Goal: Task Accomplishment & Management: Manage account settings

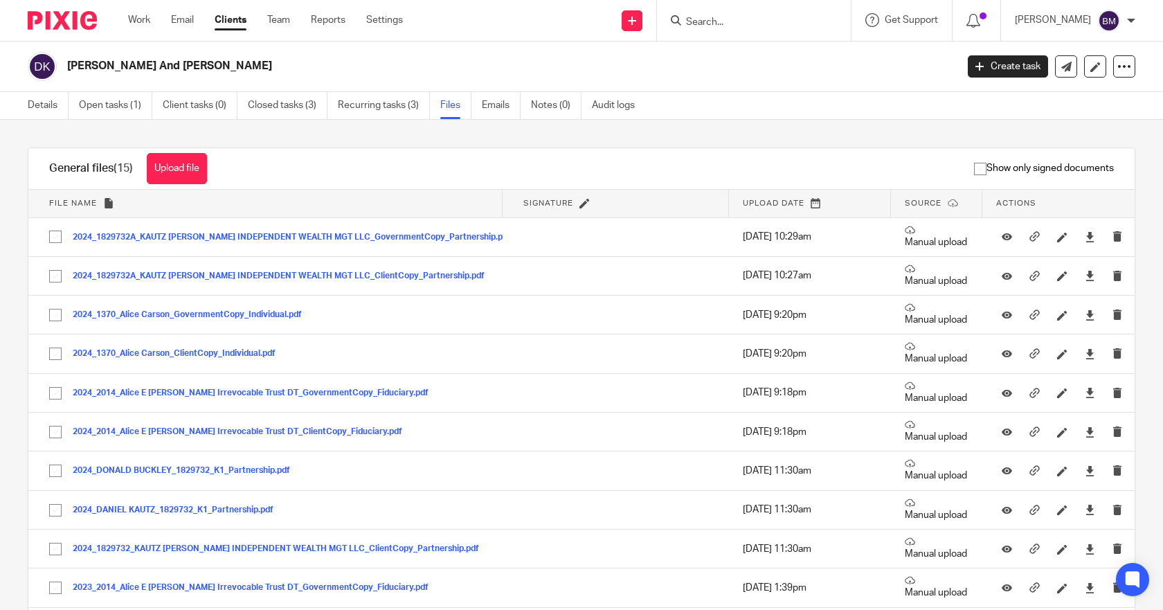
click at [724, 24] on input "Search" at bounding box center [747, 23] width 125 height 12
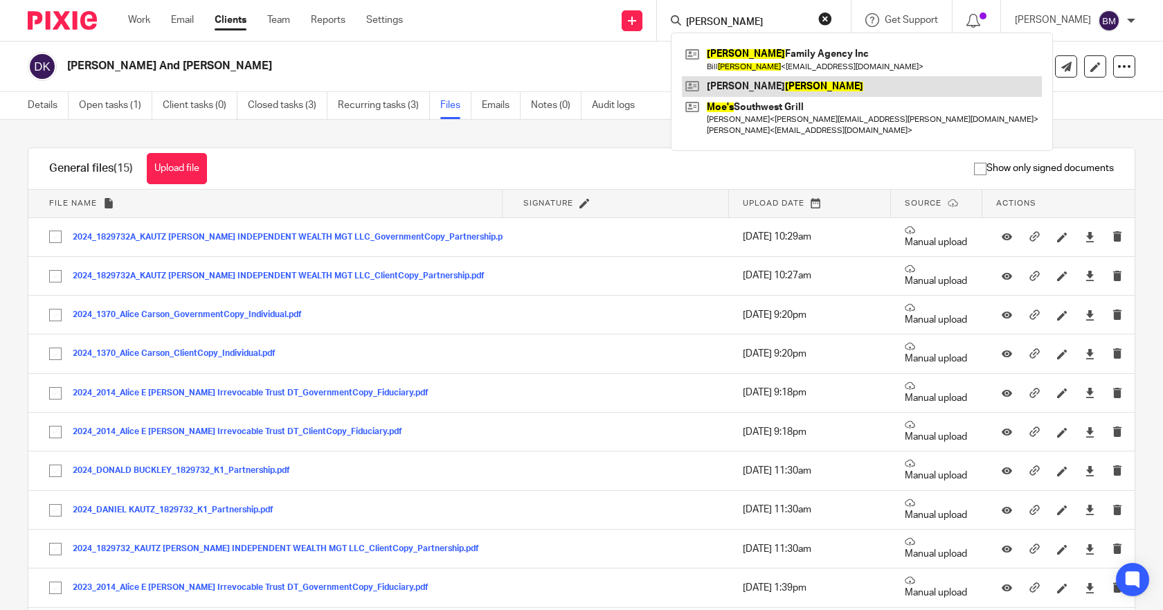
type input "moses"
click at [736, 90] on link at bounding box center [862, 86] width 360 height 21
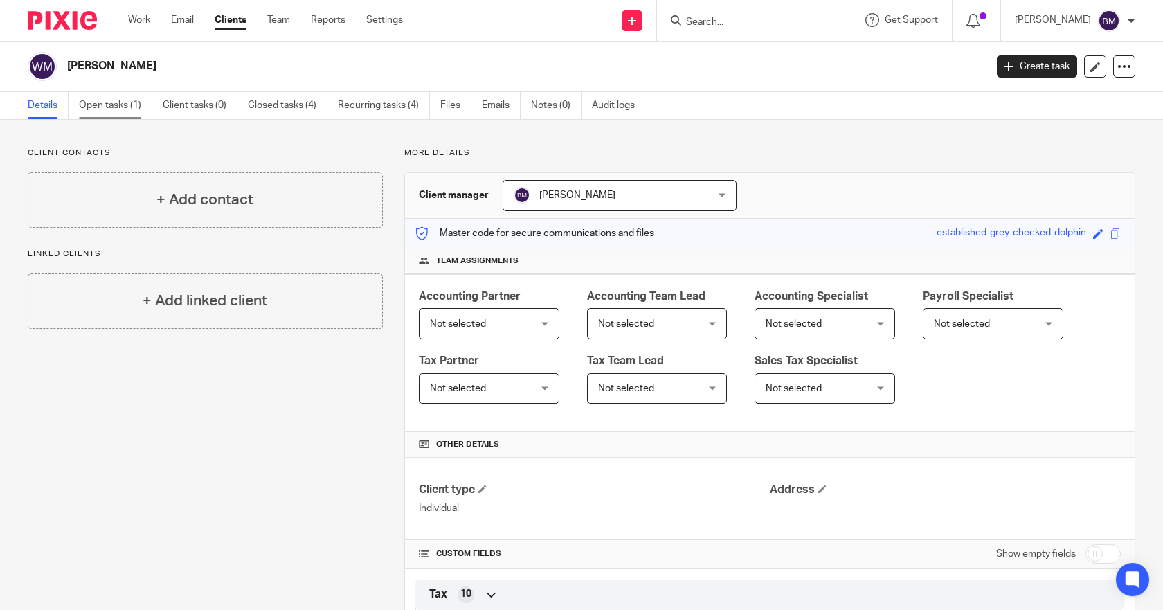
click at [119, 105] on link "Open tasks (1)" at bounding box center [115, 105] width 73 height 27
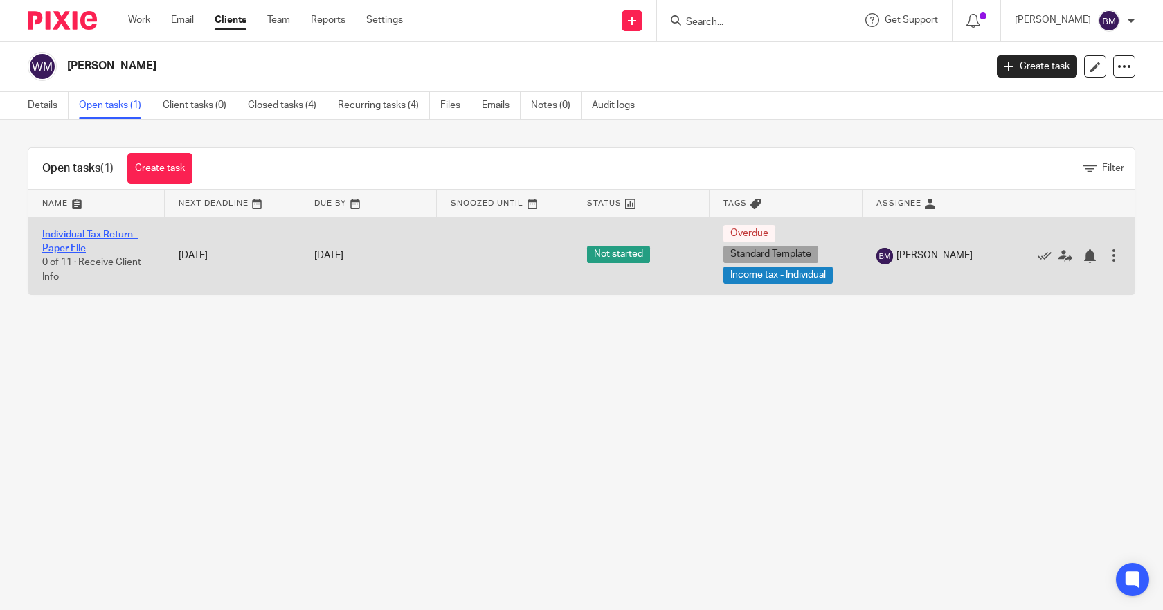
click at [89, 236] on link "Individual Tax Return - Paper File" at bounding box center [90, 242] width 96 height 24
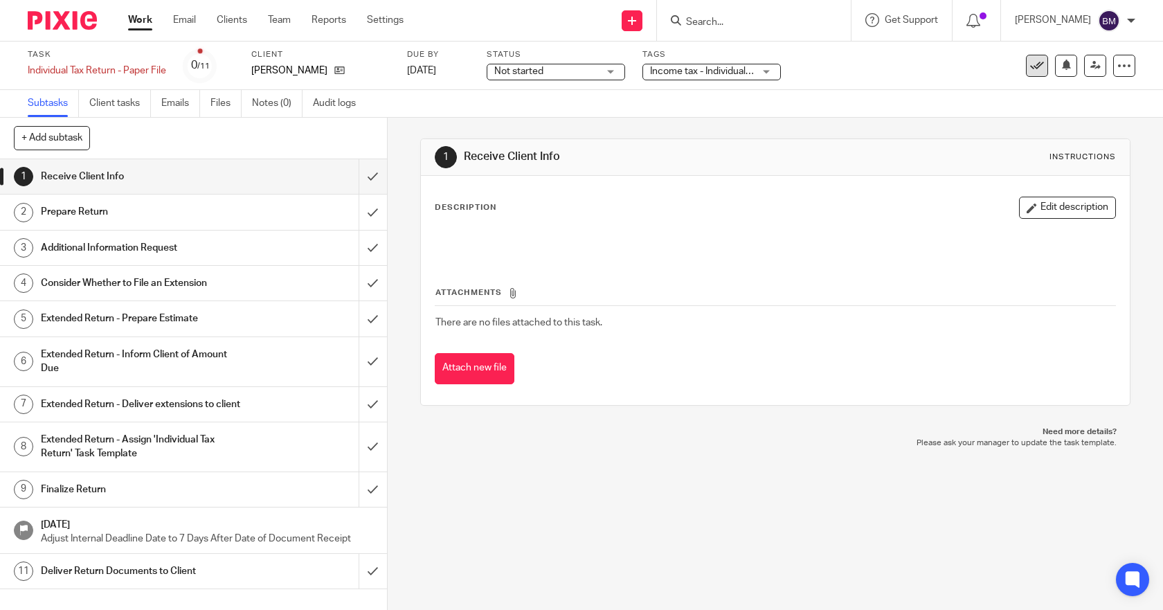
click at [1030, 64] on icon at bounding box center [1037, 66] width 14 height 14
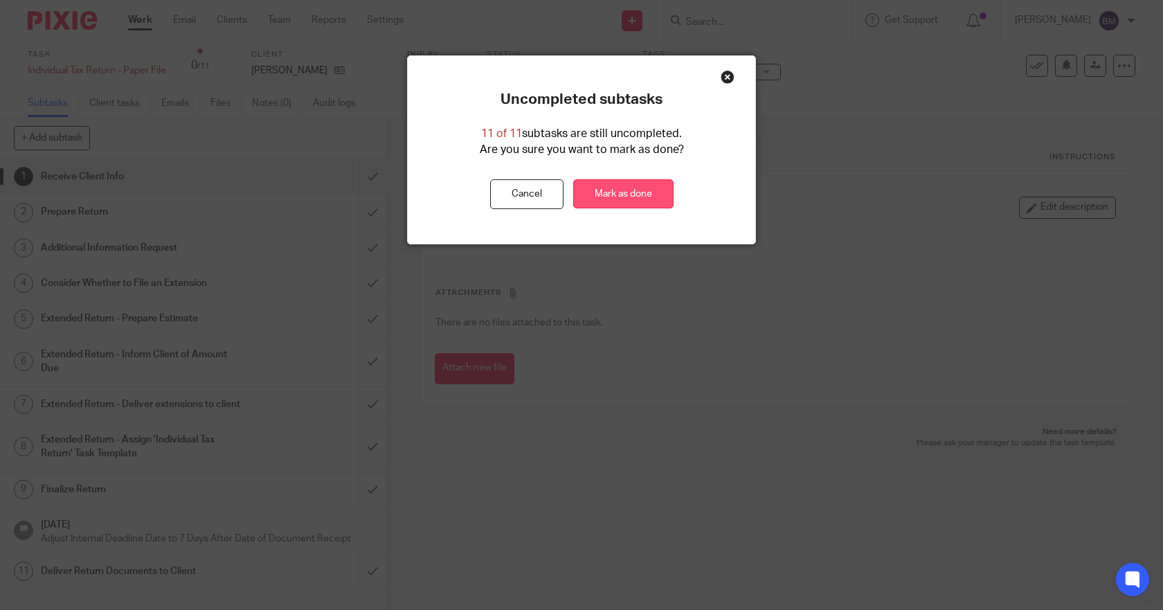
click at [588, 192] on link "Mark as done" at bounding box center [623, 194] width 100 height 30
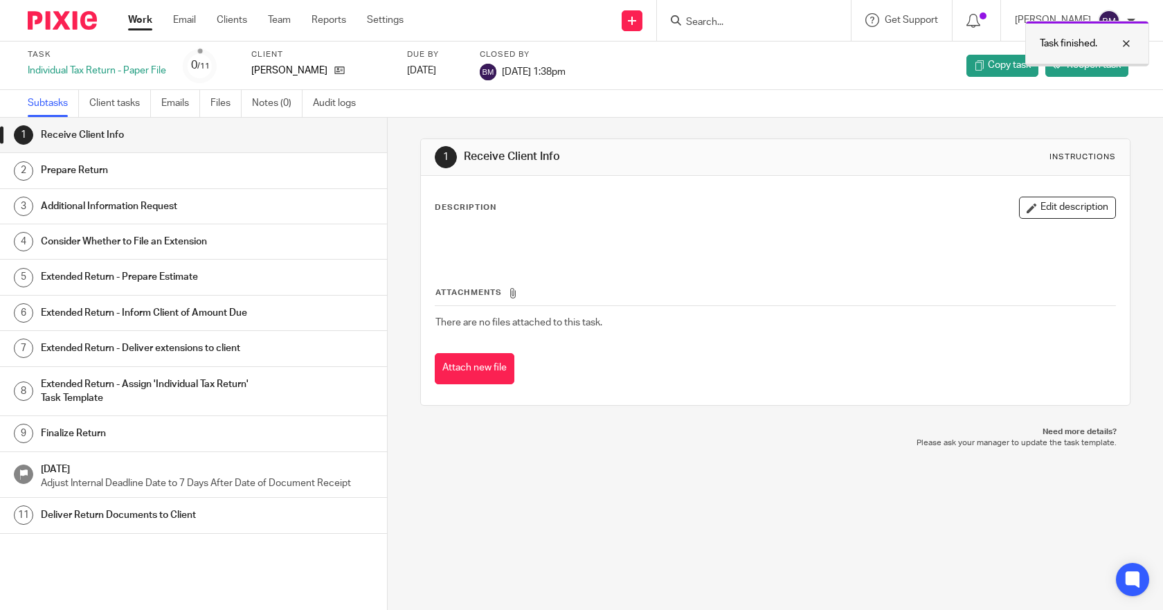
click at [1128, 44] on div at bounding box center [1115, 43] width 37 height 17
click at [98, 103] on link "Client tasks" at bounding box center [120, 103] width 62 height 27
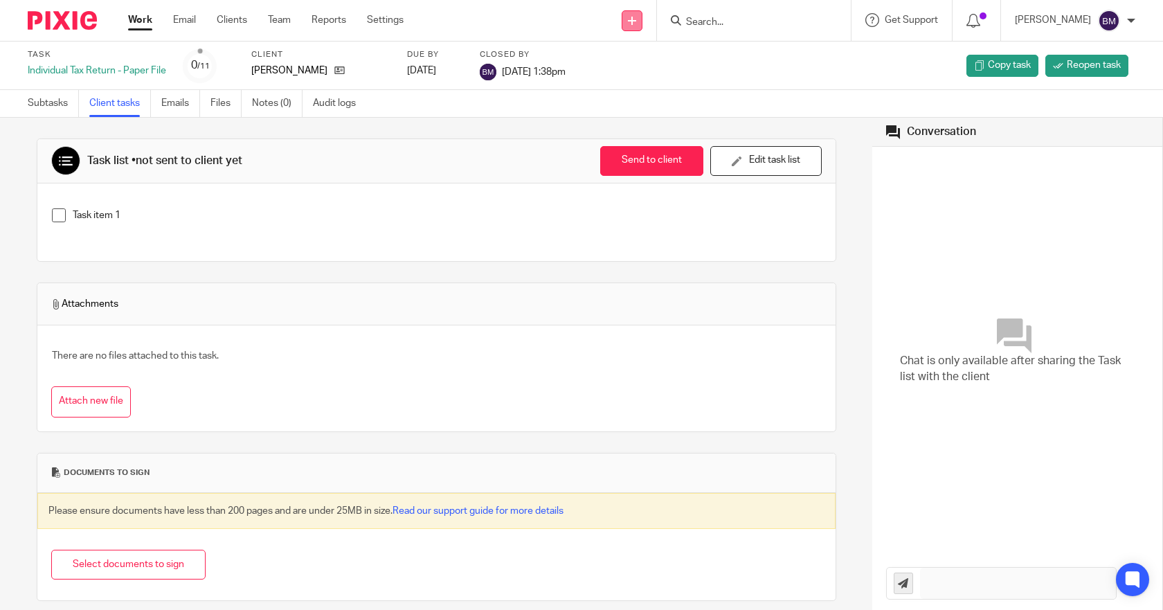
click at [636, 18] on icon at bounding box center [632, 21] width 8 height 8
click at [630, 86] on link "Create task" at bounding box center [649, 85] width 97 height 20
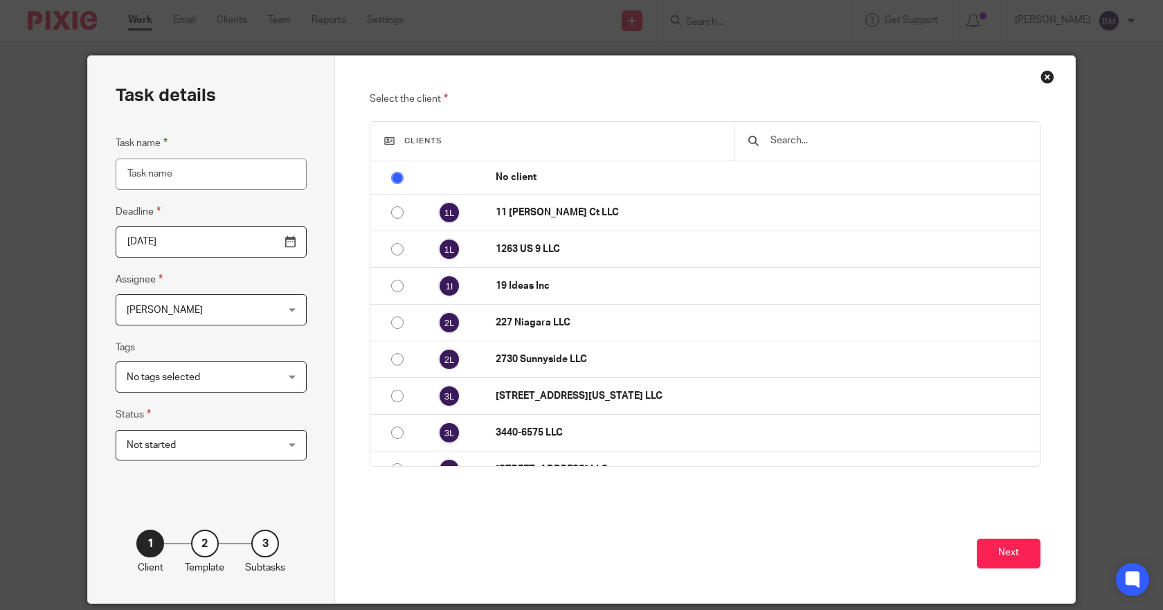
click at [811, 143] on input "text" at bounding box center [897, 140] width 257 height 15
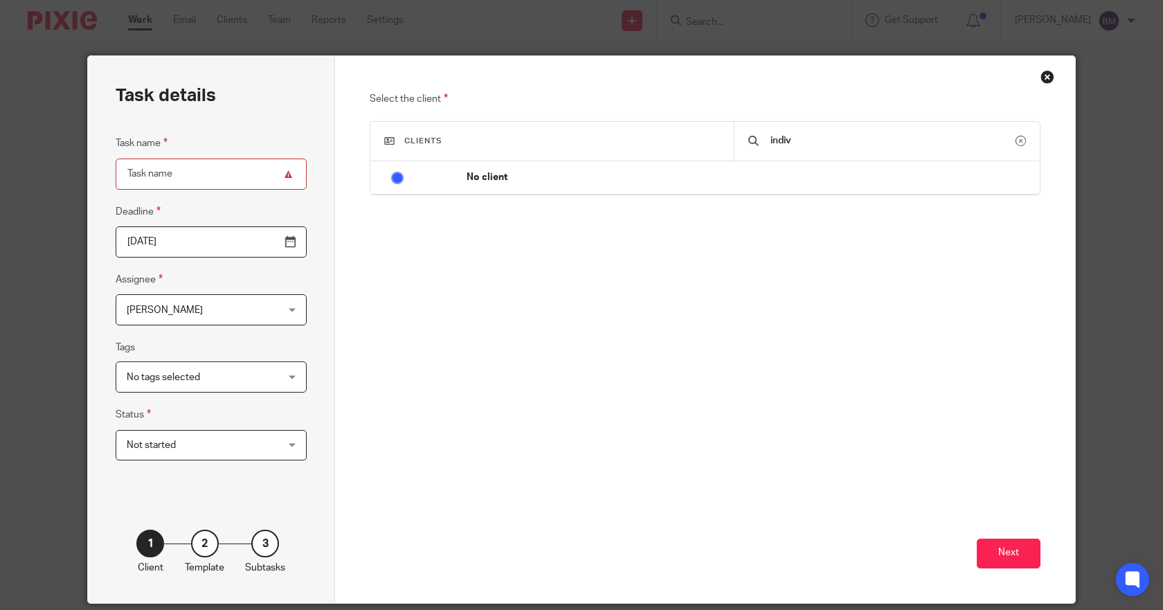
drag, startPoint x: 812, startPoint y: 139, endPoint x: 742, endPoint y: 145, distance: 70.2
click at [742, 145] on div "indiv" at bounding box center [887, 141] width 306 height 39
type input "person"
click at [1040, 81] on div "Close this dialog window" at bounding box center [1047, 77] width 14 height 14
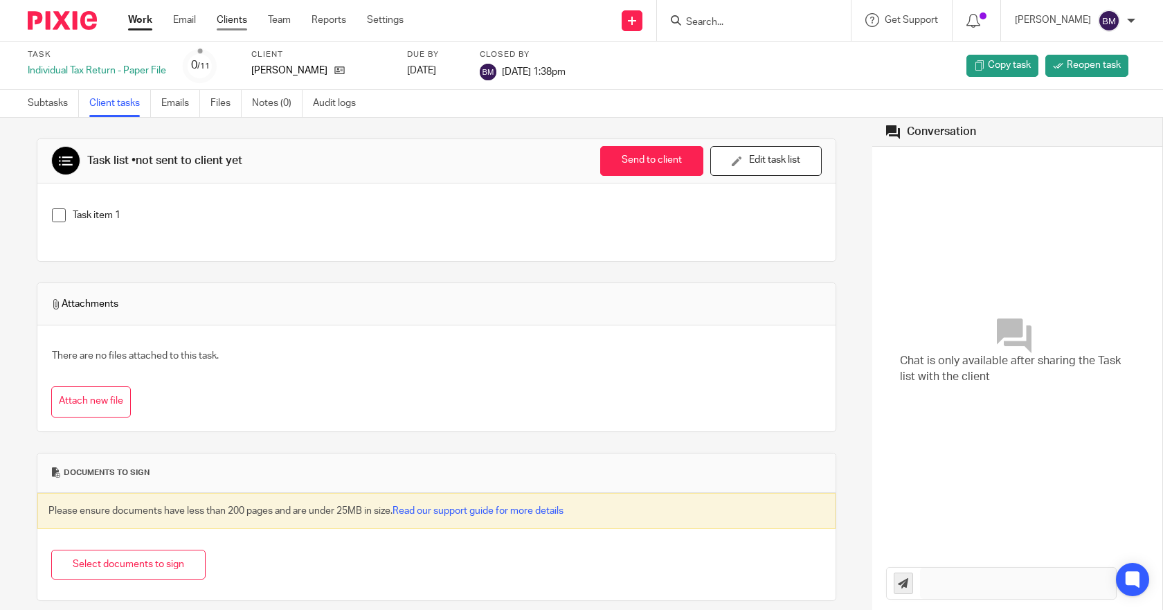
click at [243, 23] on link "Clients" at bounding box center [232, 20] width 30 height 14
click at [713, 19] on input "Search" at bounding box center [747, 23] width 125 height 12
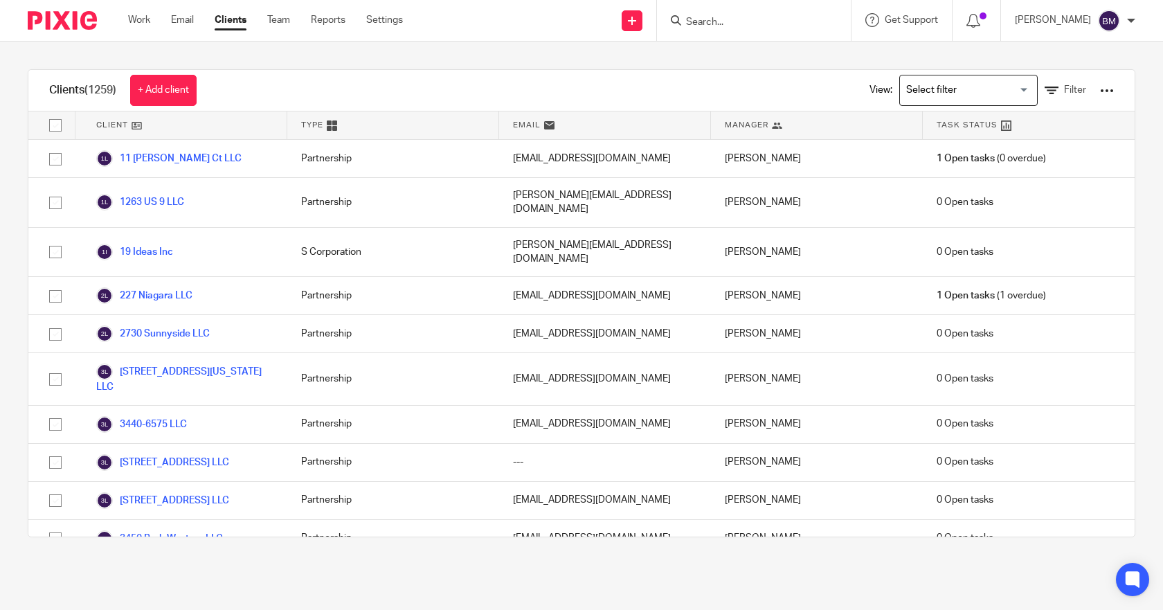
click at [712, 21] on input "Search" at bounding box center [747, 23] width 125 height 12
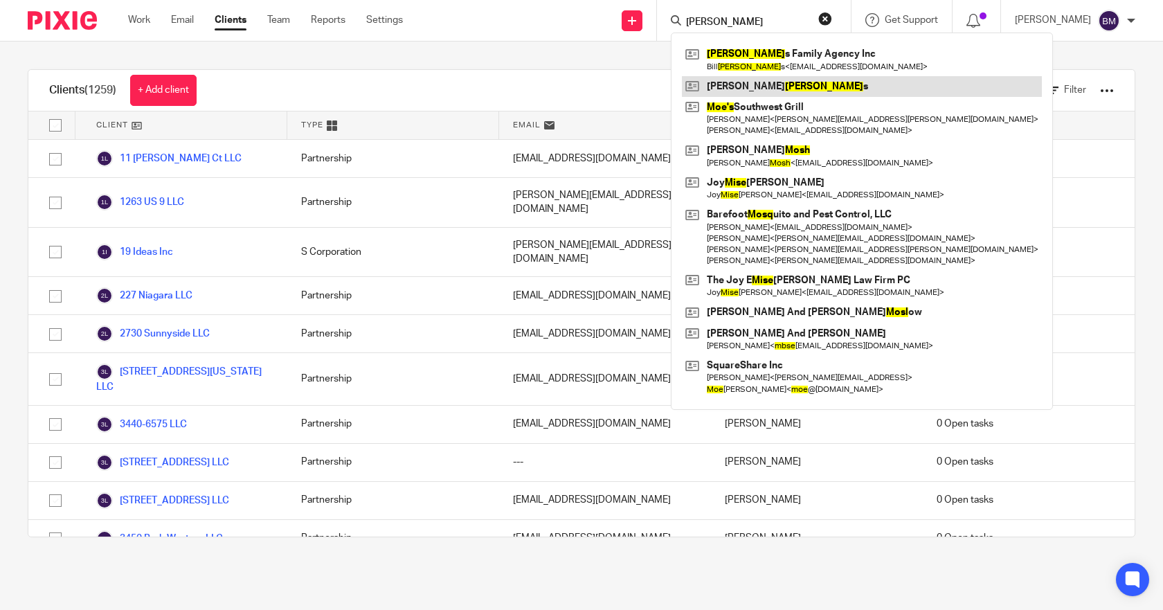
type input "mose"
click at [748, 84] on link at bounding box center [862, 86] width 360 height 21
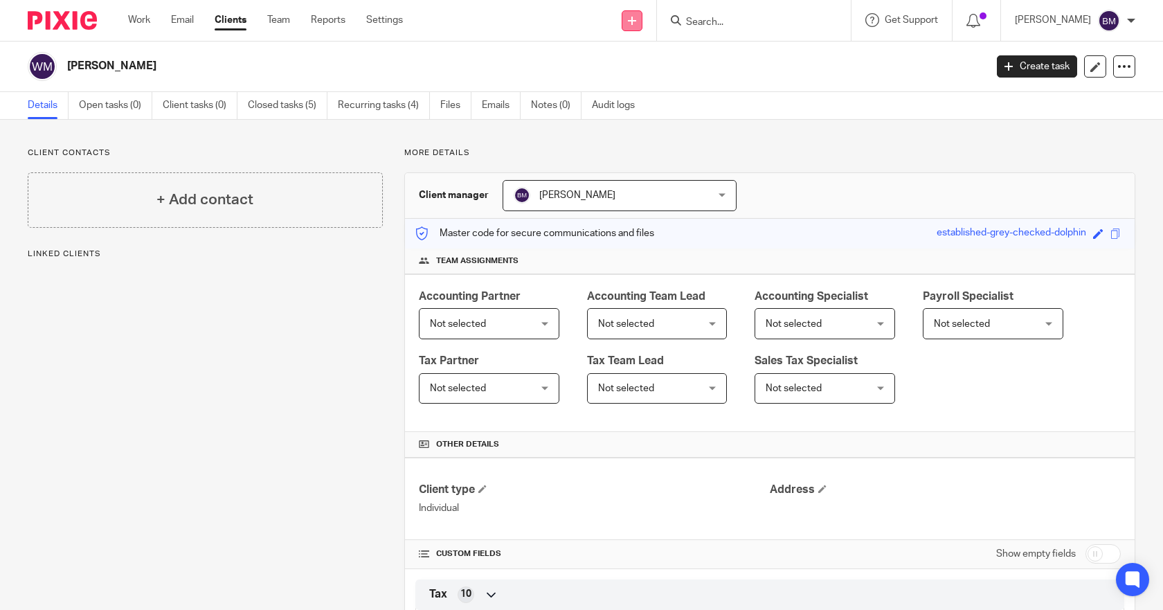
click at [636, 19] on icon at bounding box center [632, 21] width 8 height 8
click at [640, 87] on link "Create task" at bounding box center [649, 85] width 97 height 20
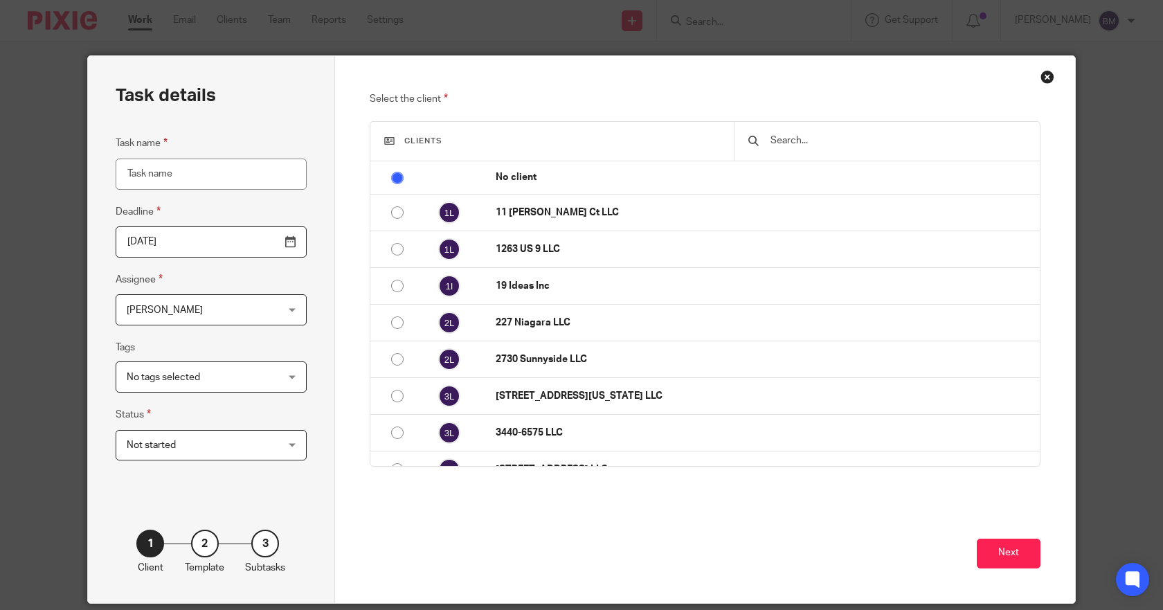
click at [807, 137] on input "text" at bounding box center [897, 140] width 257 height 15
type input "p"
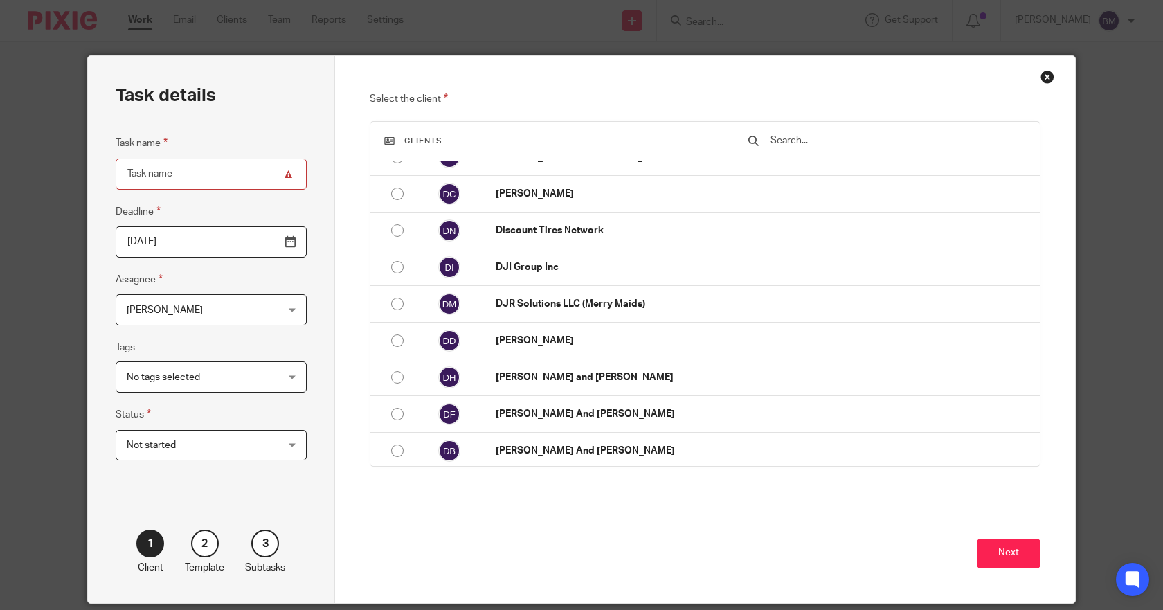
scroll to position [12171, 0]
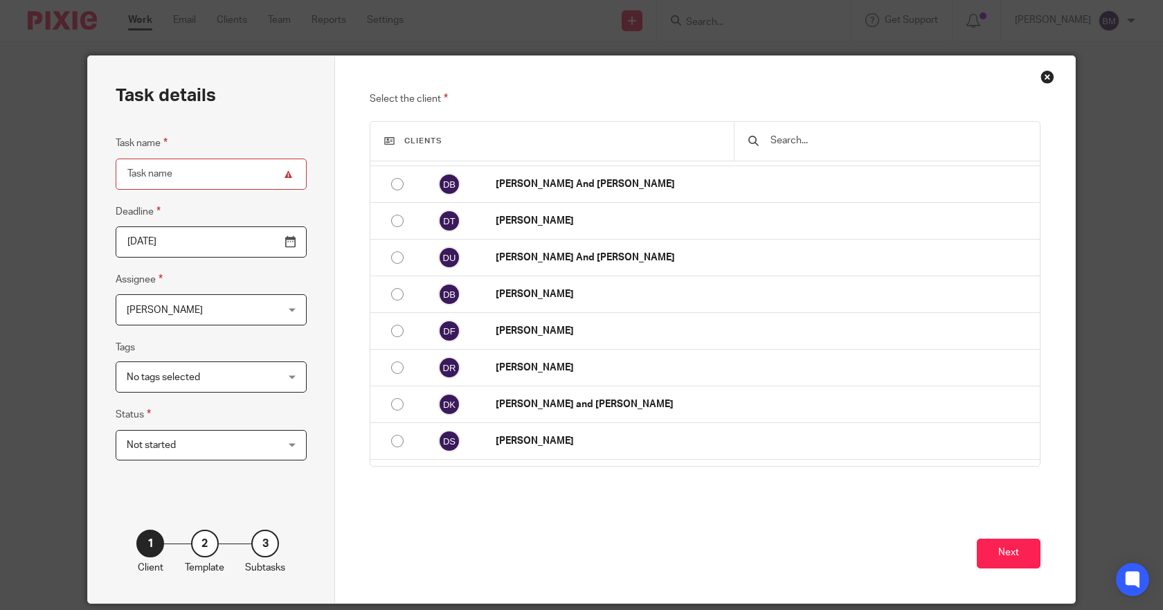
click at [826, 145] on input "text" at bounding box center [897, 140] width 257 height 15
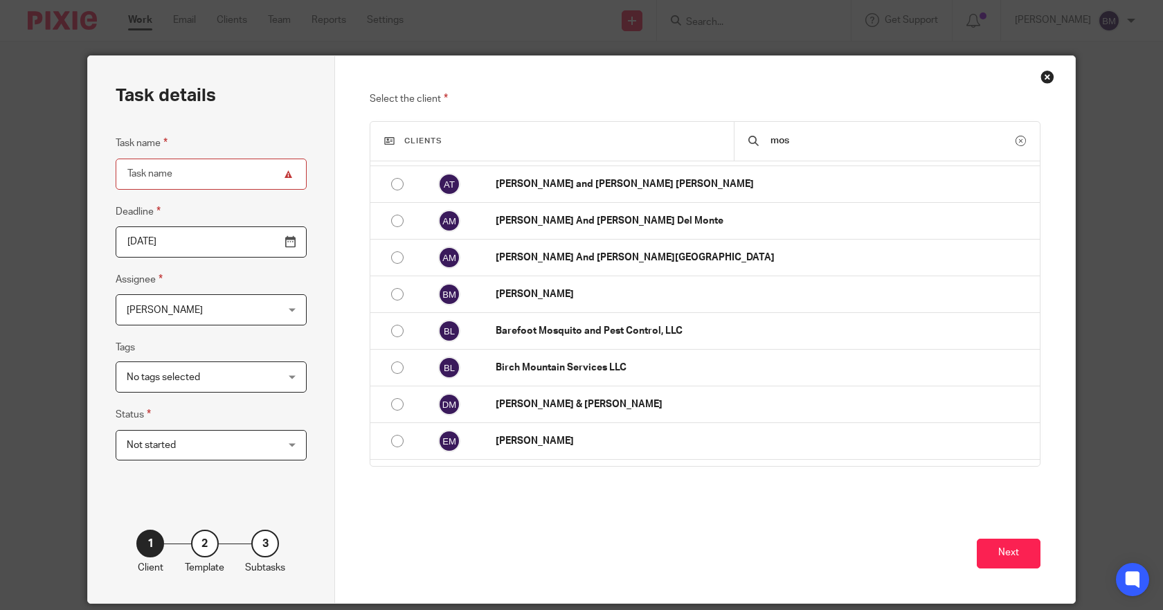
scroll to position [0, 0]
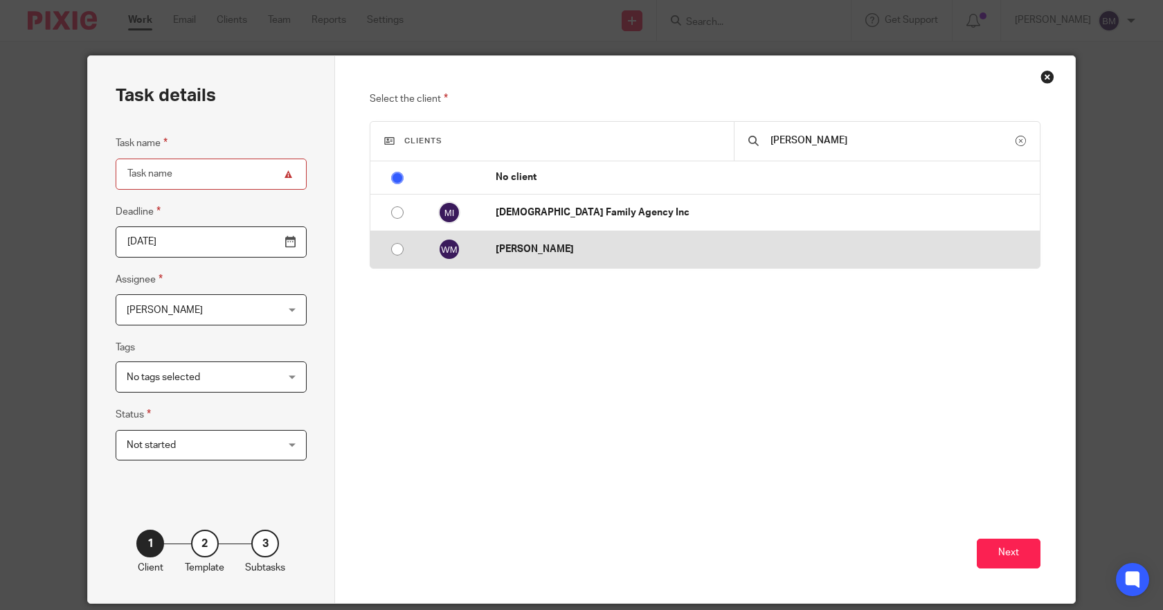
type input "mose"
click at [397, 246] on input "radio" at bounding box center [397, 249] width 26 height 26
radio input "false"
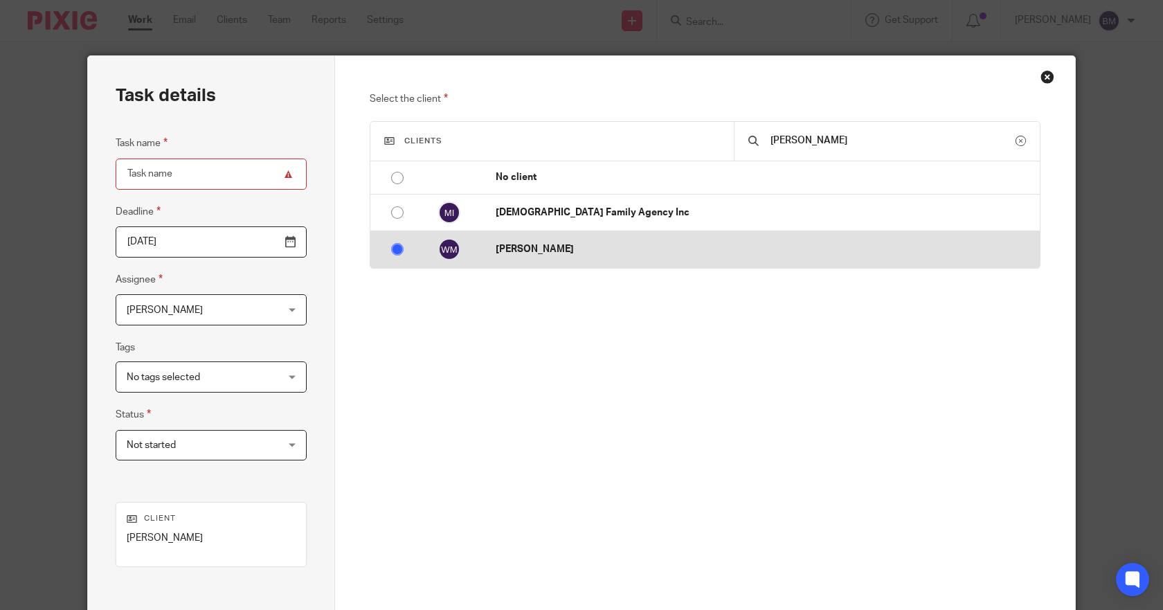
click at [541, 253] on p "[PERSON_NAME]" at bounding box center [764, 249] width 537 height 14
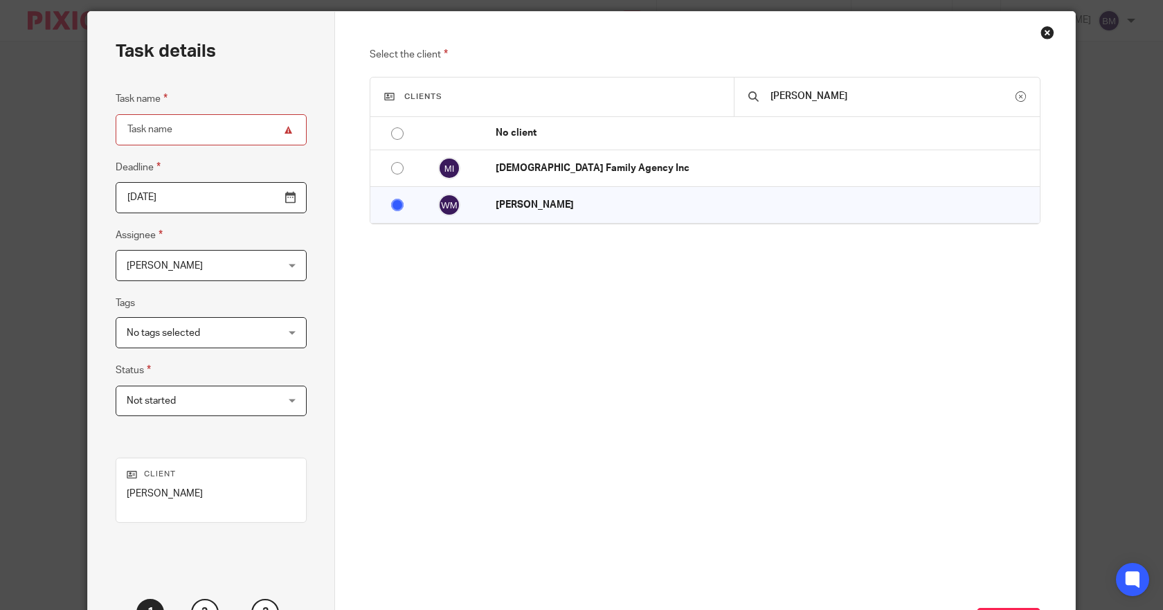
scroll to position [162, 0]
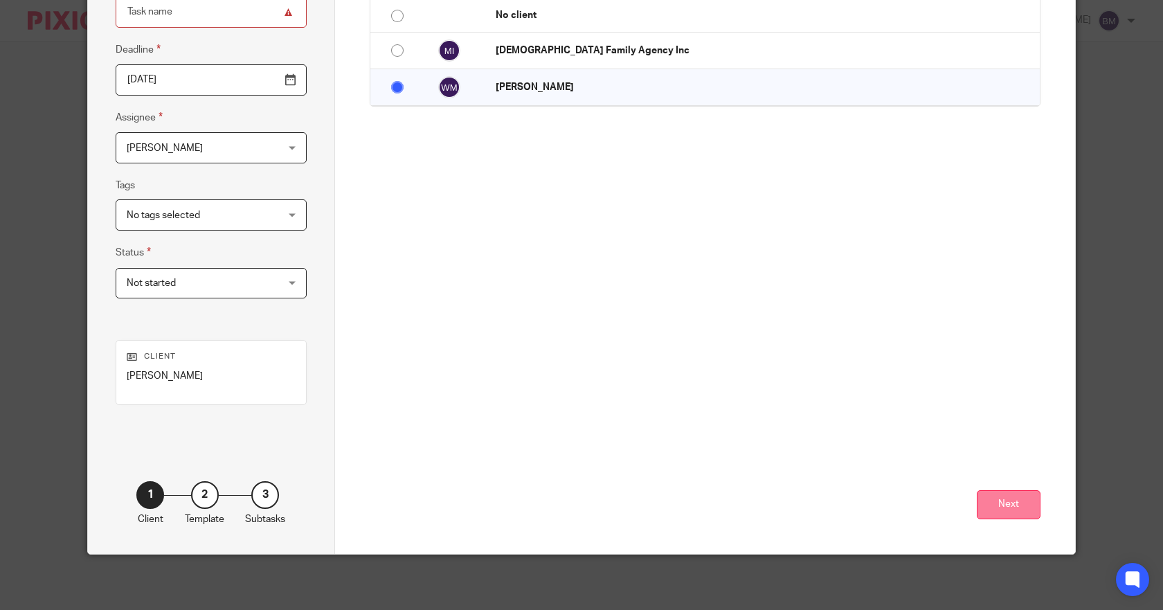
click at [989, 507] on button "Next" at bounding box center [1009, 505] width 64 height 30
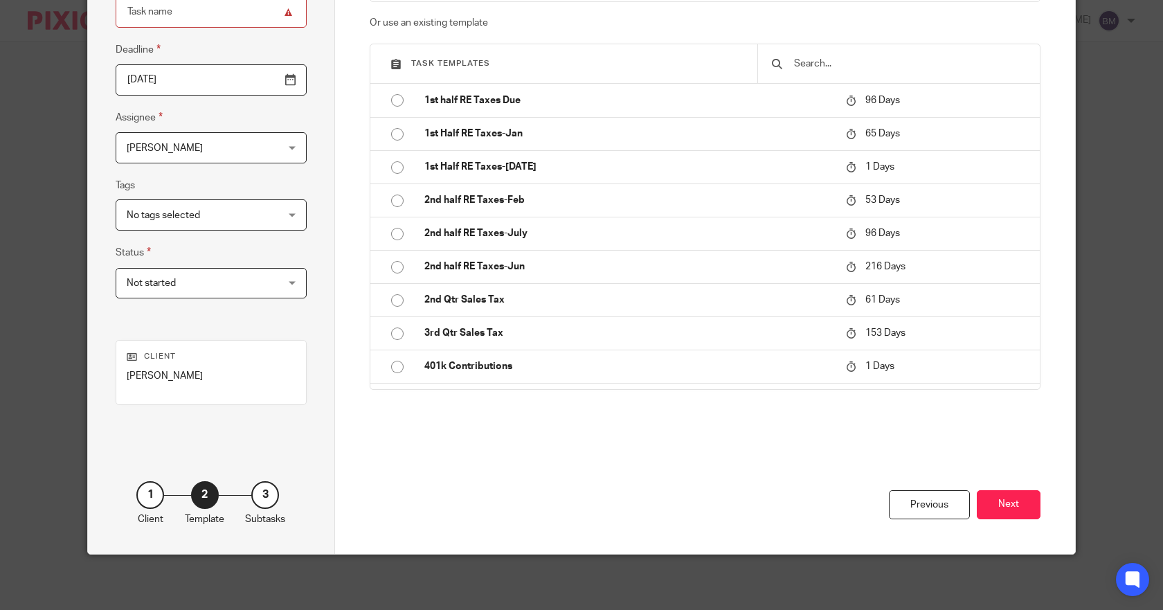
click at [829, 66] on input "text" at bounding box center [909, 63] width 233 height 15
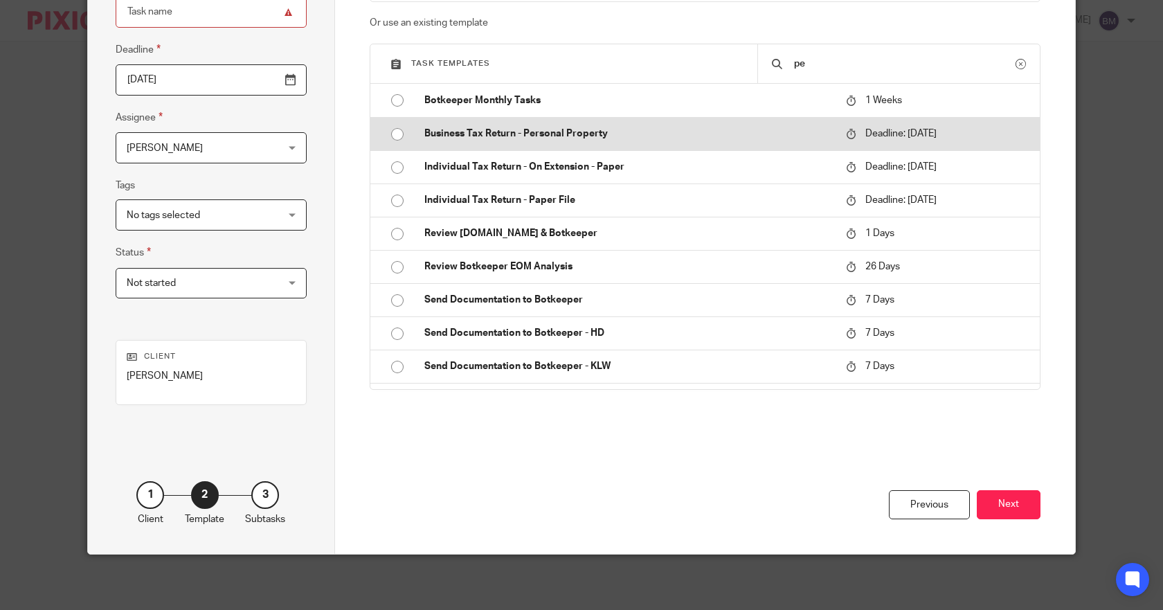
type input "p"
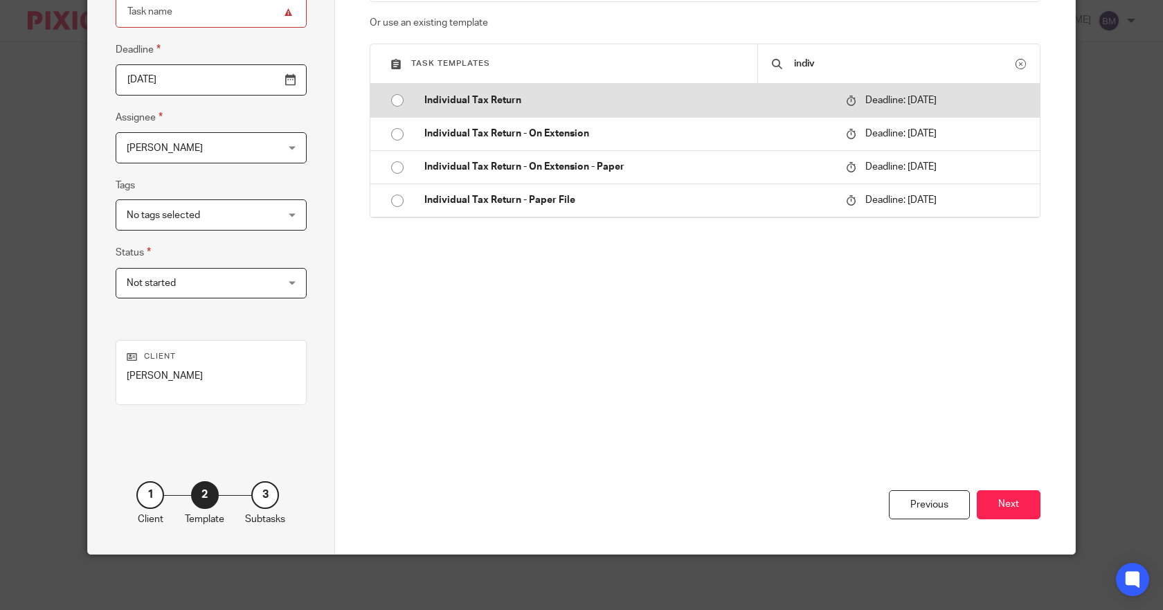
type input "indiv"
click at [392, 100] on input "radio" at bounding box center [397, 100] width 26 height 26
type input "2026-04-21"
type input "Individual Tax Return"
checkbox input "false"
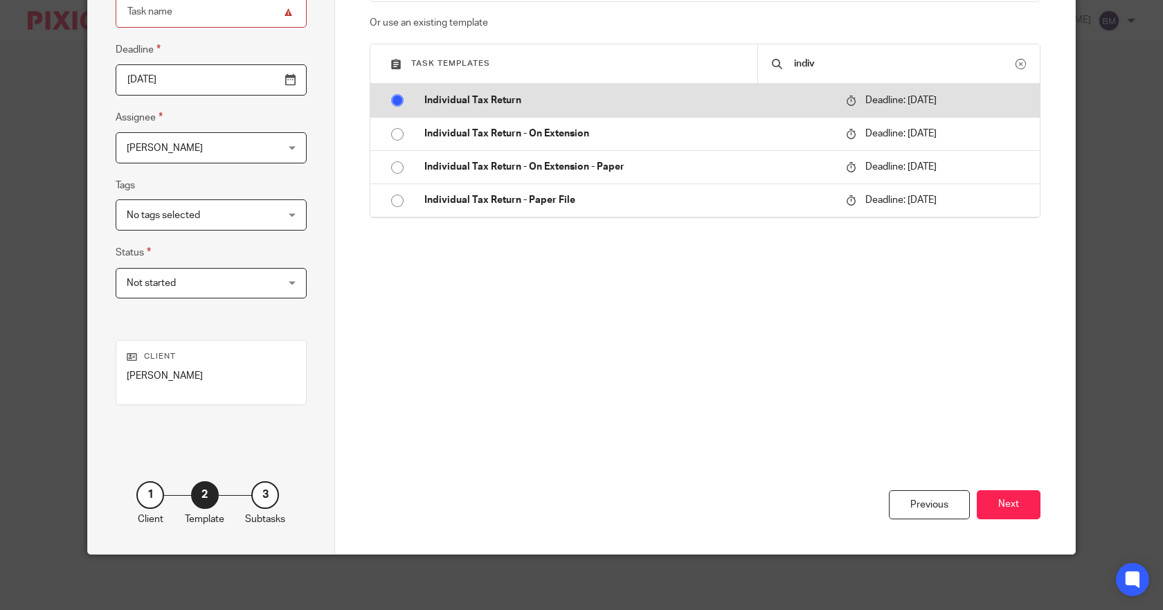
radio input "false"
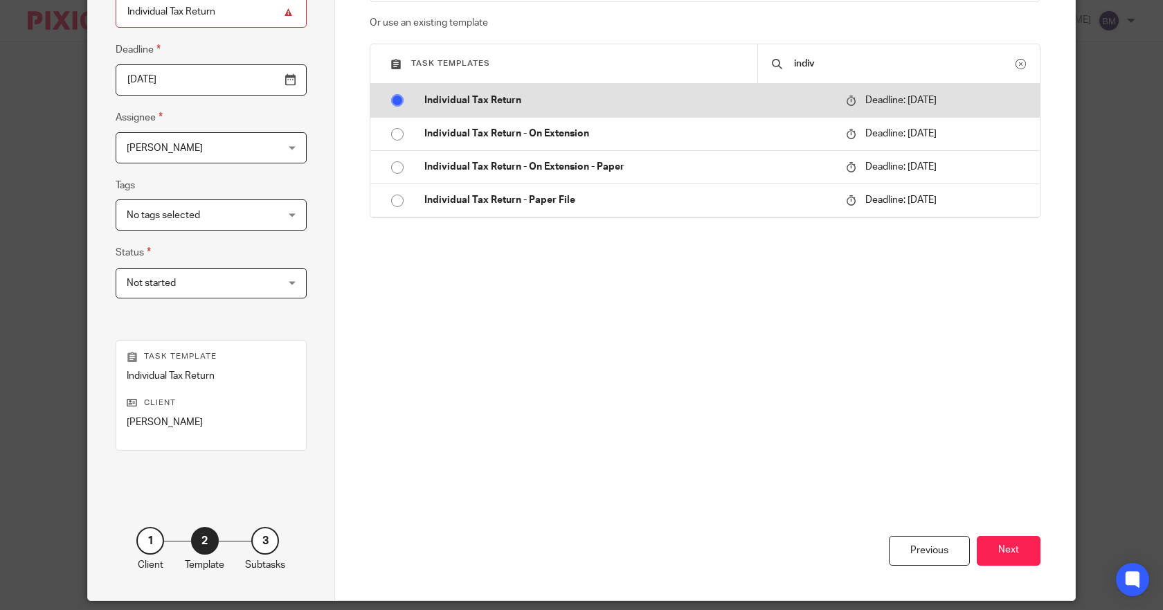
click at [444, 103] on p "Individual Tax Return" at bounding box center [628, 100] width 408 height 14
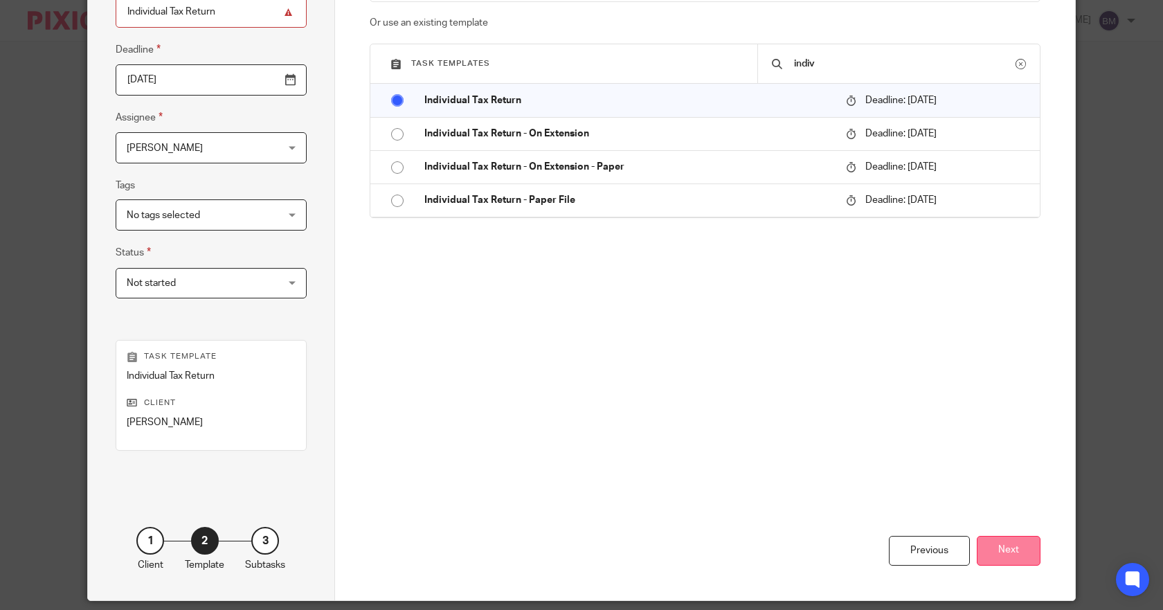
click at [1000, 545] on button "Next" at bounding box center [1009, 551] width 64 height 30
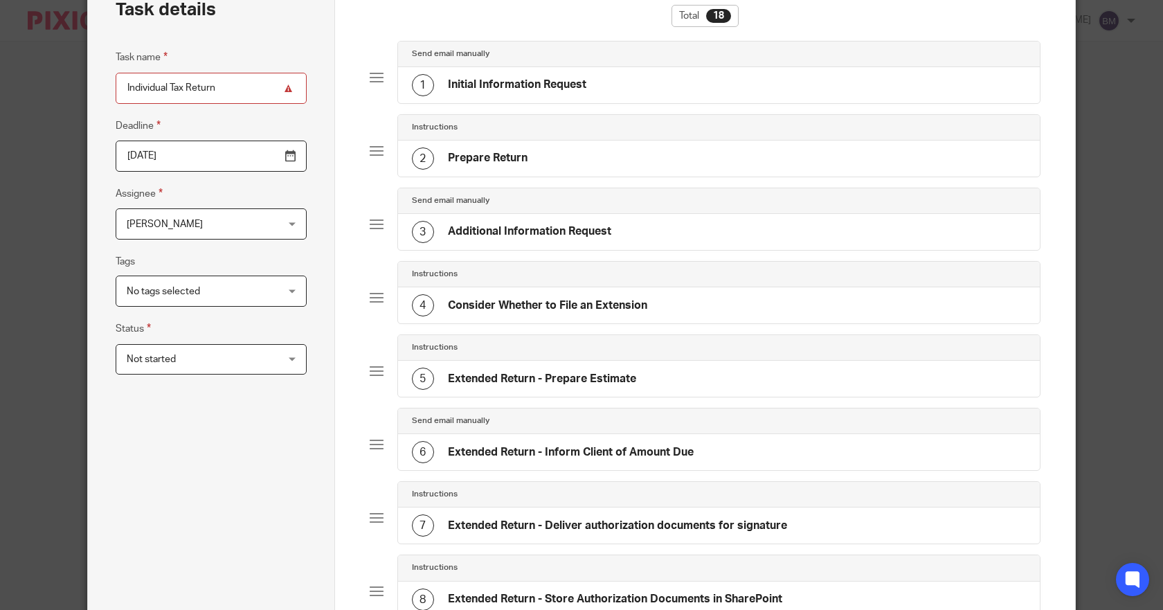
scroll to position [0, 0]
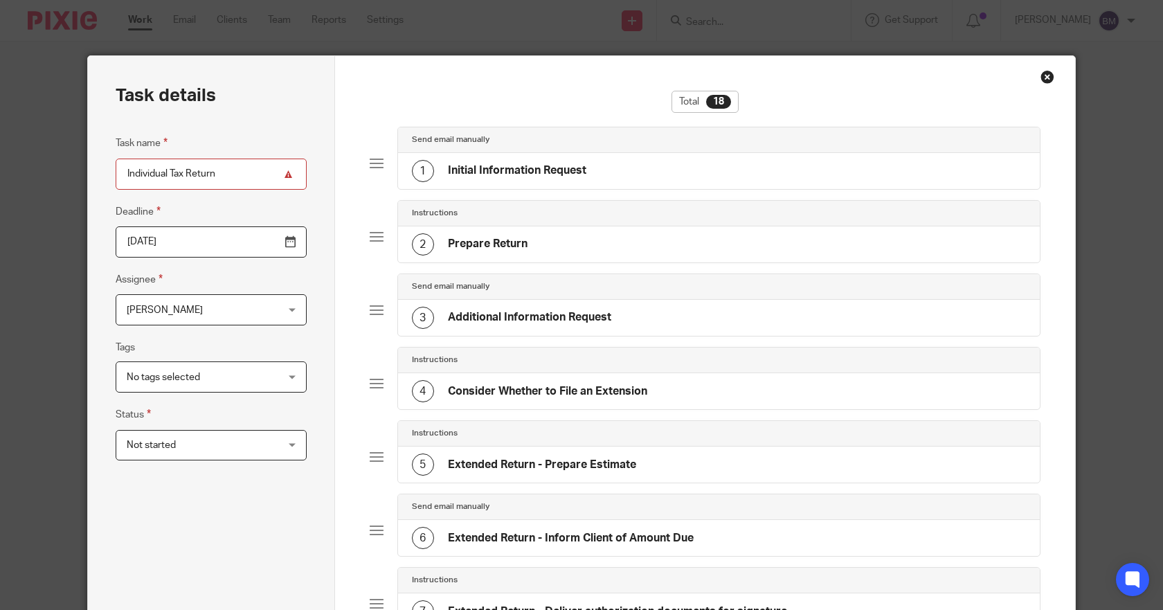
click at [285, 243] on input "2026-04-21" at bounding box center [211, 241] width 191 height 31
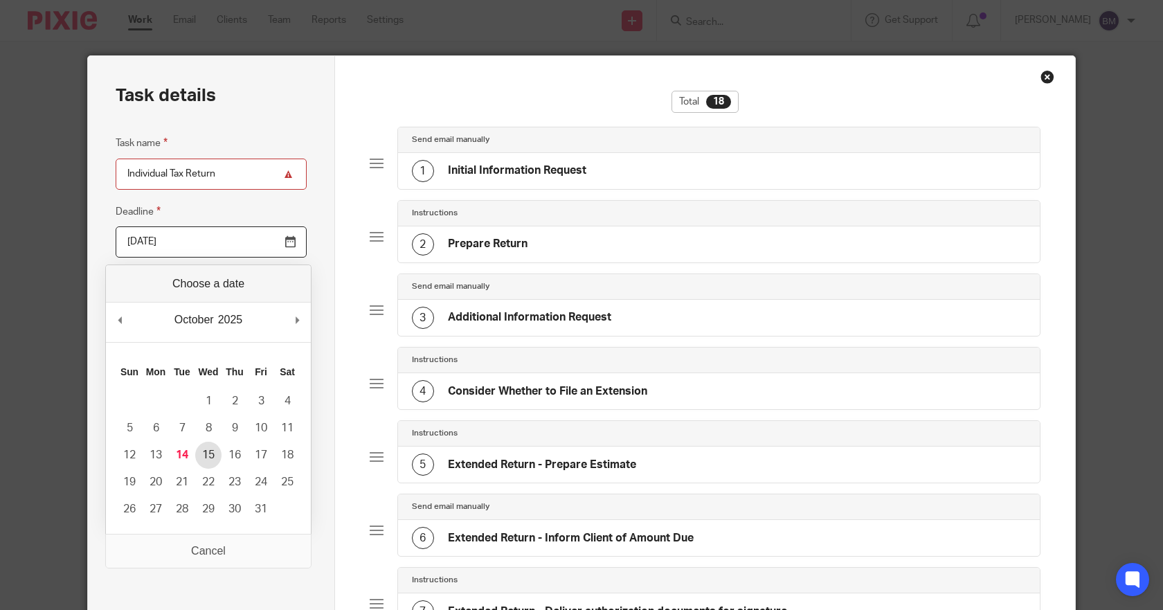
type input "2025-10-15"
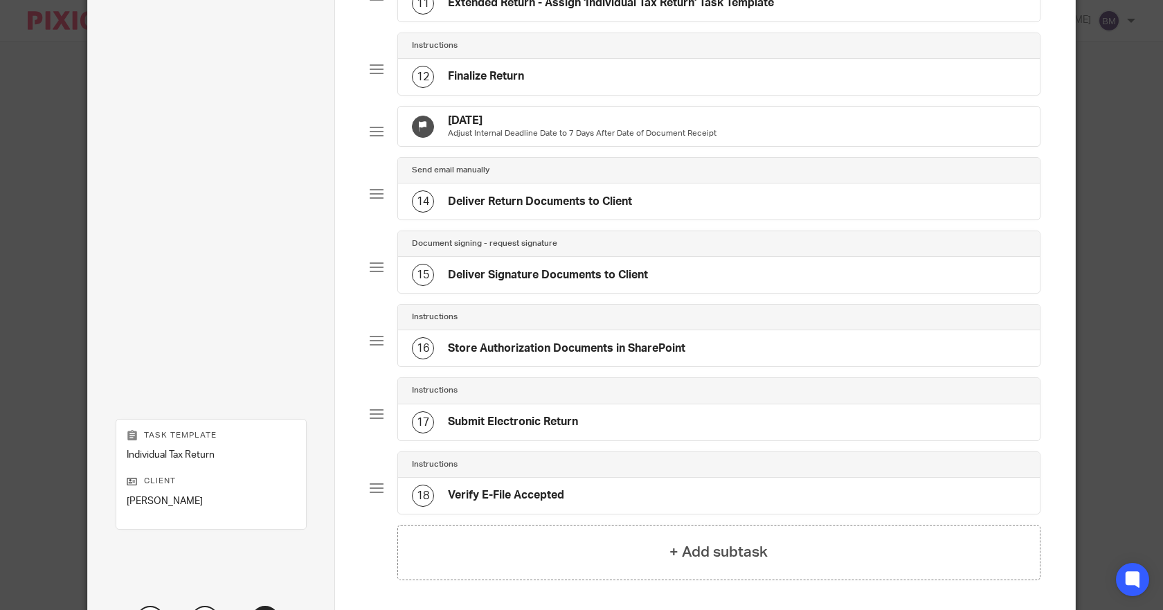
scroll to position [1038, 0]
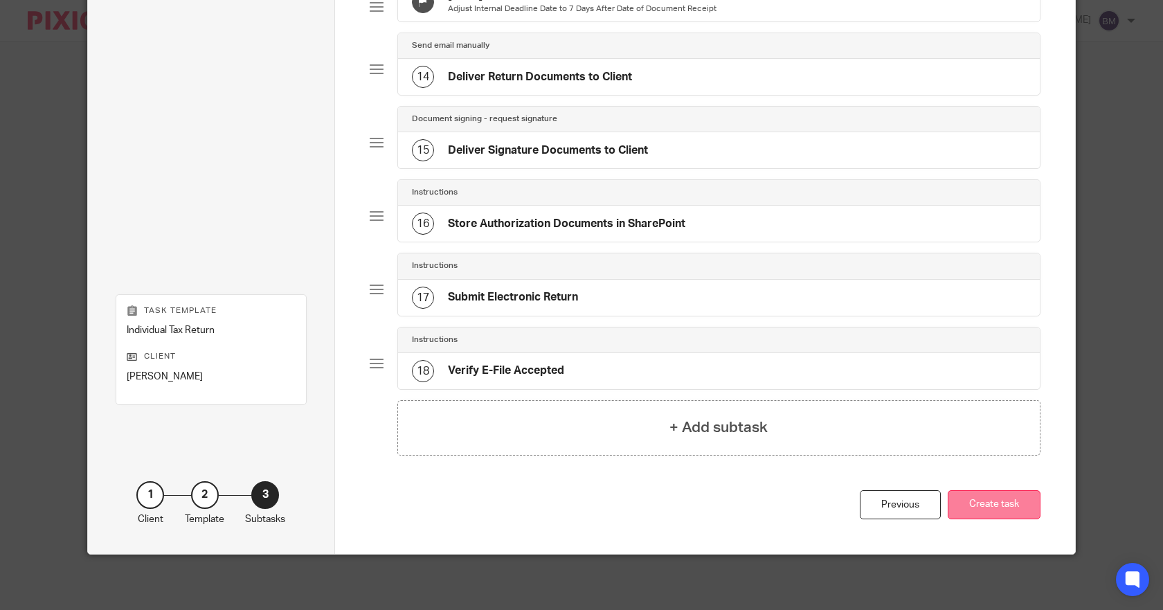
click at [983, 507] on button "Create task" at bounding box center [994, 505] width 93 height 30
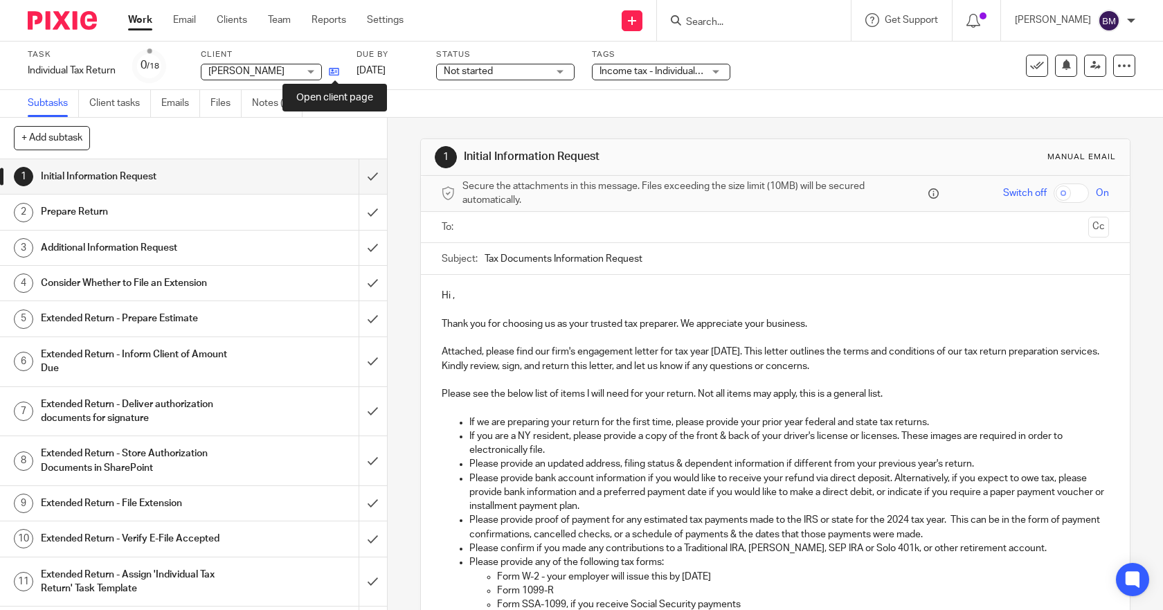
click at [335, 72] on icon at bounding box center [334, 71] width 10 height 10
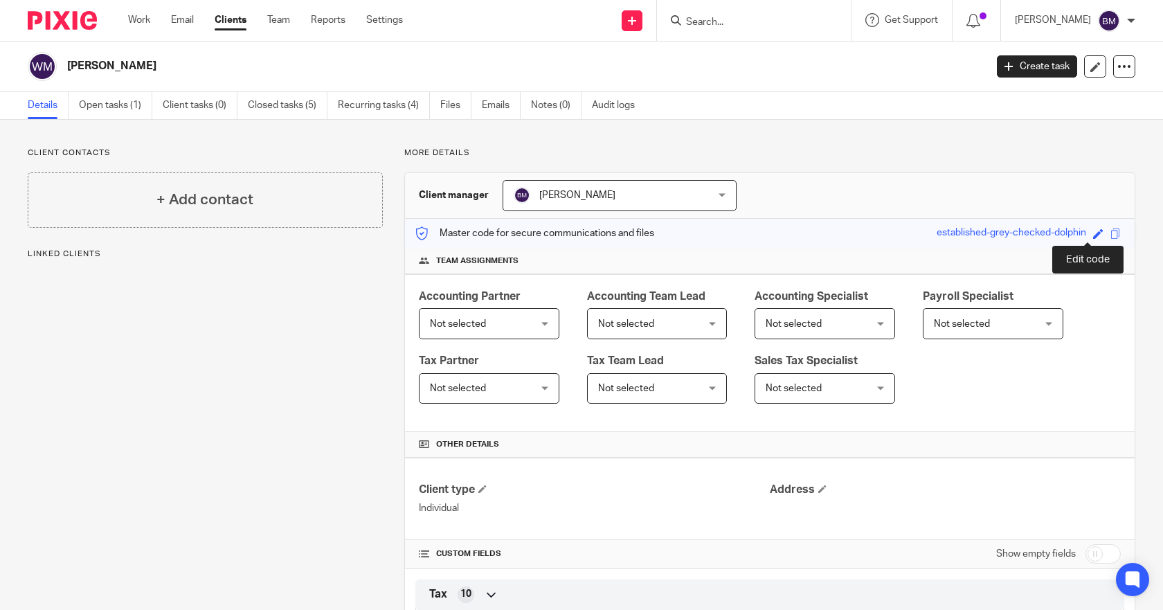
click at [1093, 236] on span at bounding box center [1098, 233] width 10 height 10
type input "142814032"
click at [1062, 236] on link "Save" at bounding box center [1072, 233] width 21 height 14
type input "142814032"
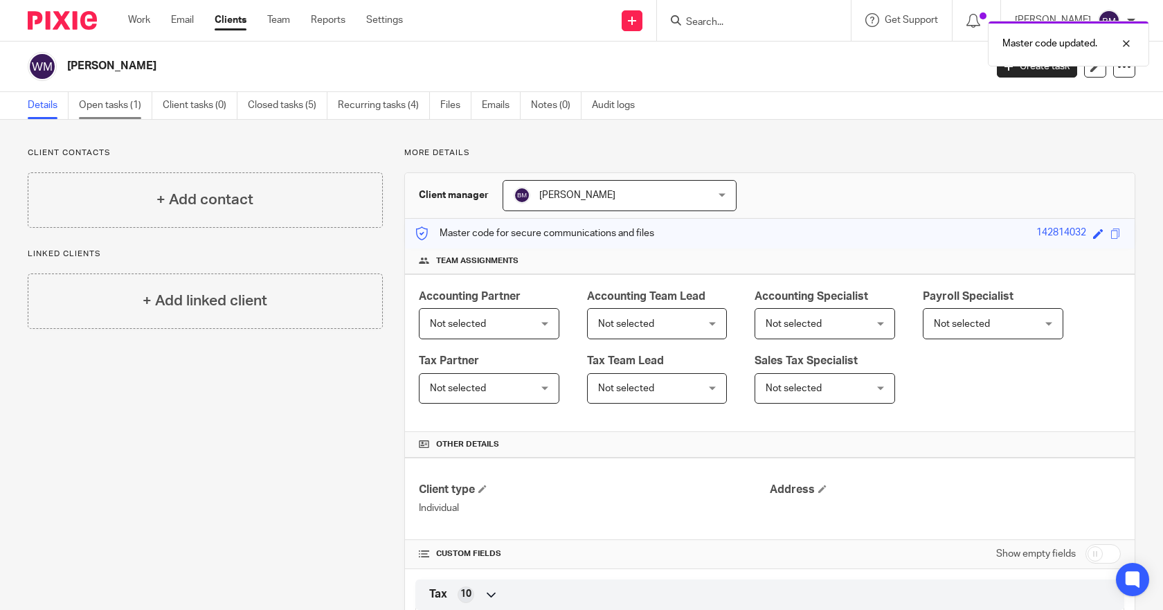
click at [106, 102] on link "Open tasks (1)" at bounding box center [115, 105] width 73 height 27
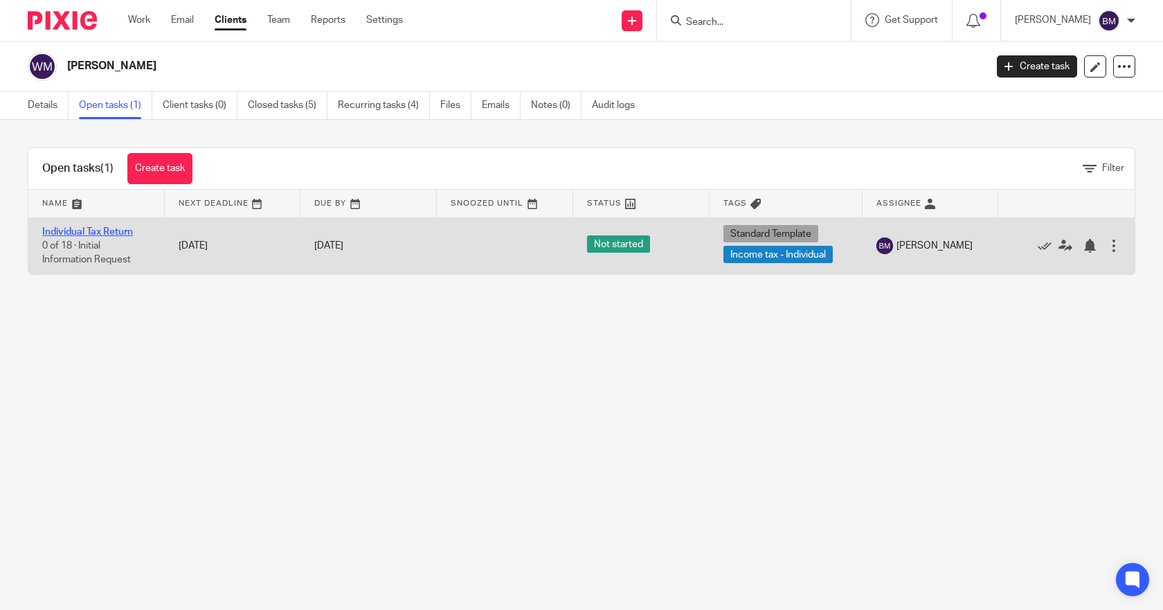
click at [120, 232] on link "Individual Tax Return" at bounding box center [87, 232] width 91 height 10
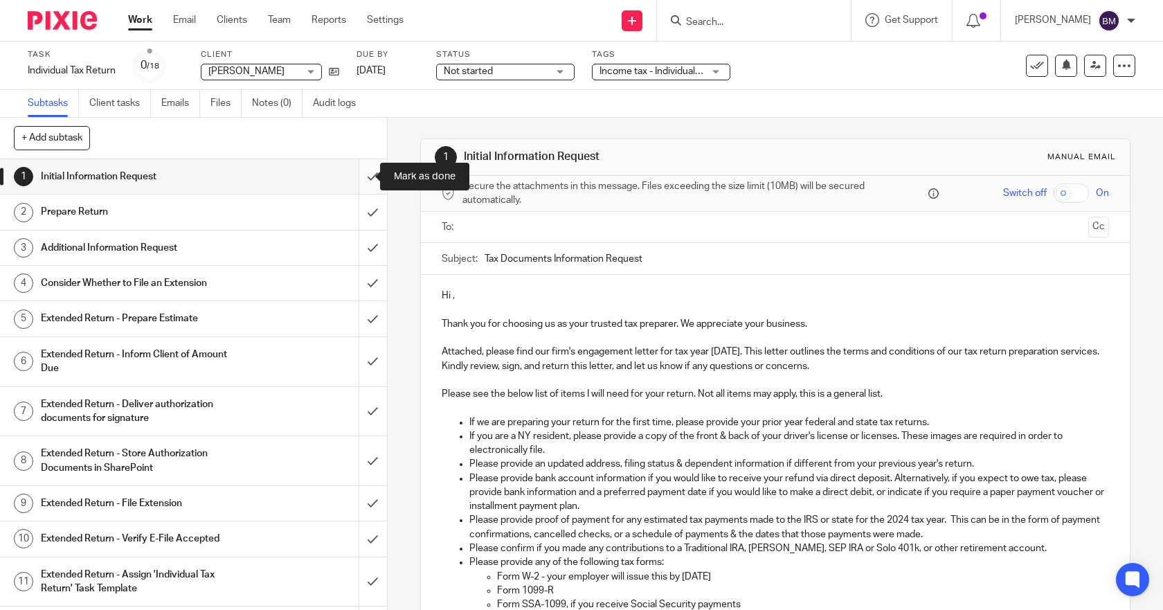
click at [361, 177] on input "submit" at bounding box center [193, 176] width 387 height 35
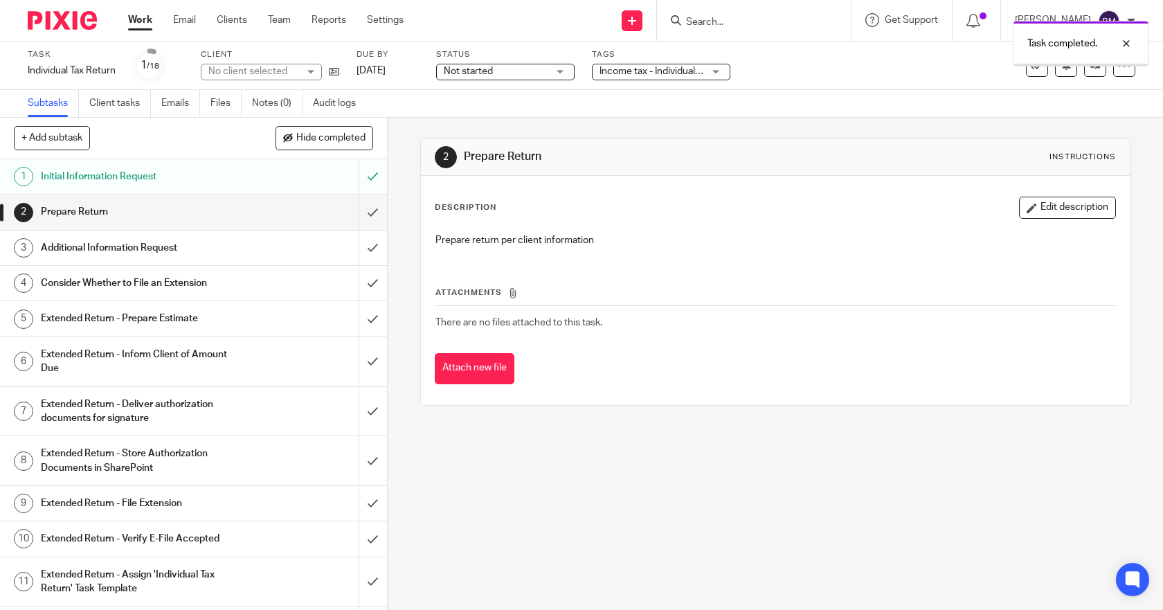
click at [355, 212] on input "submit" at bounding box center [193, 212] width 387 height 35
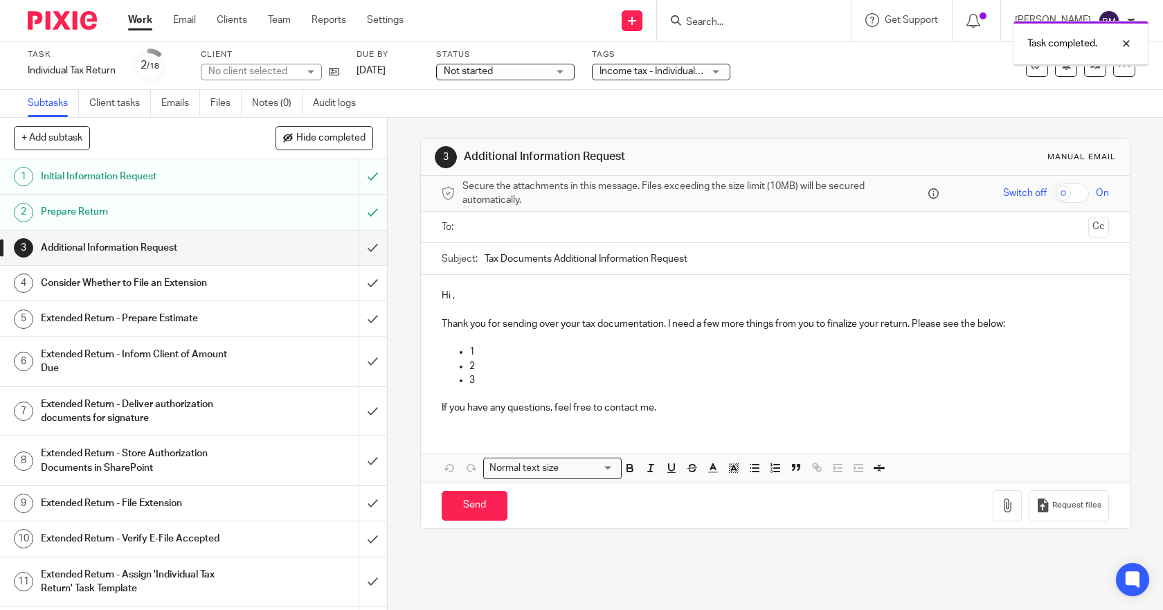
click at [358, 247] on input "submit" at bounding box center [193, 247] width 387 height 35
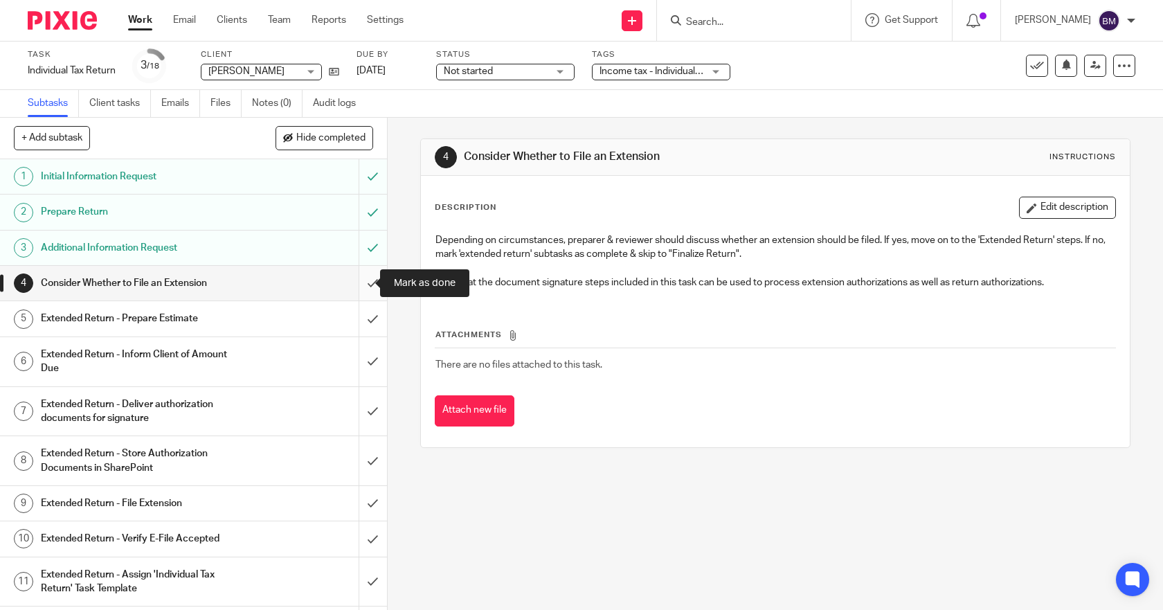
click at [359, 284] on input "submit" at bounding box center [193, 283] width 387 height 35
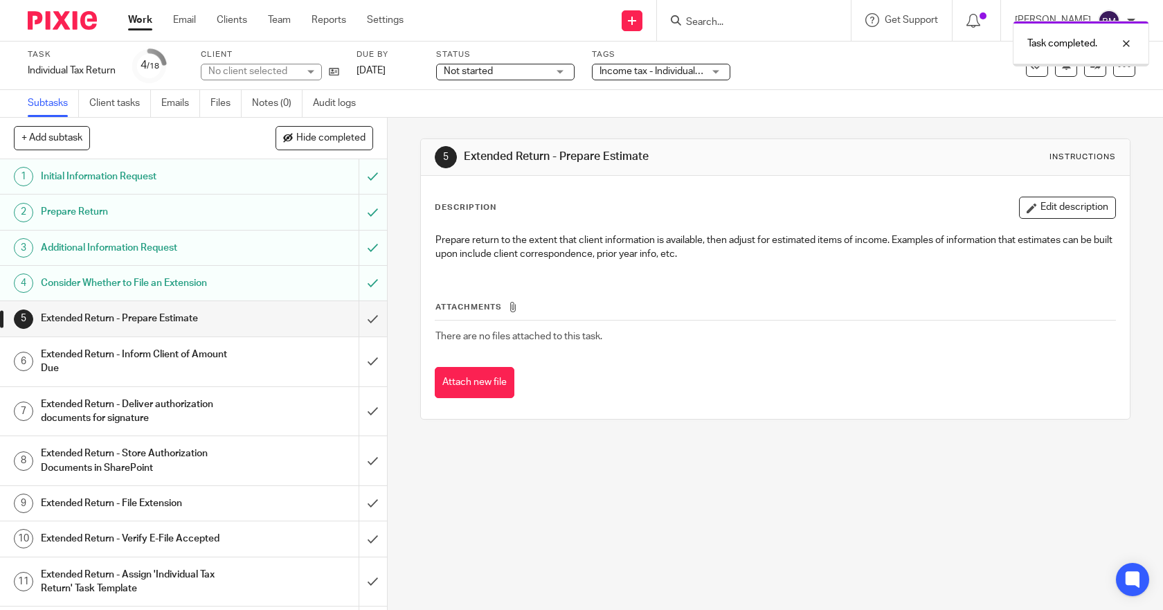
click at [356, 320] on input "submit" at bounding box center [193, 318] width 387 height 35
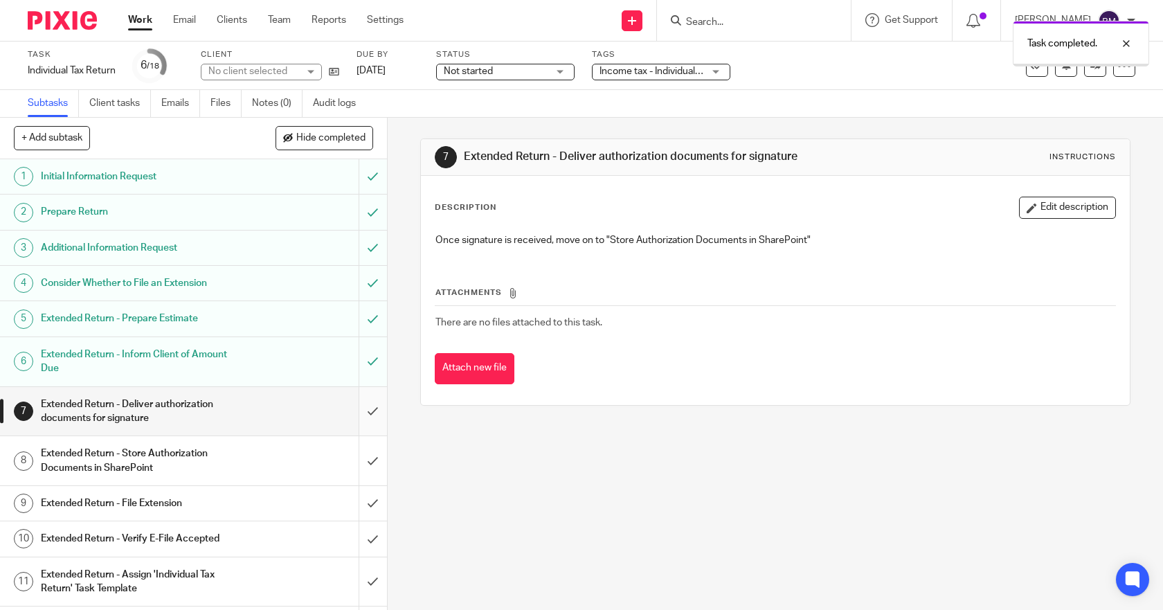
click at [359, 413] on input "submit" at bounding box center [193, 411] width 387 height 49
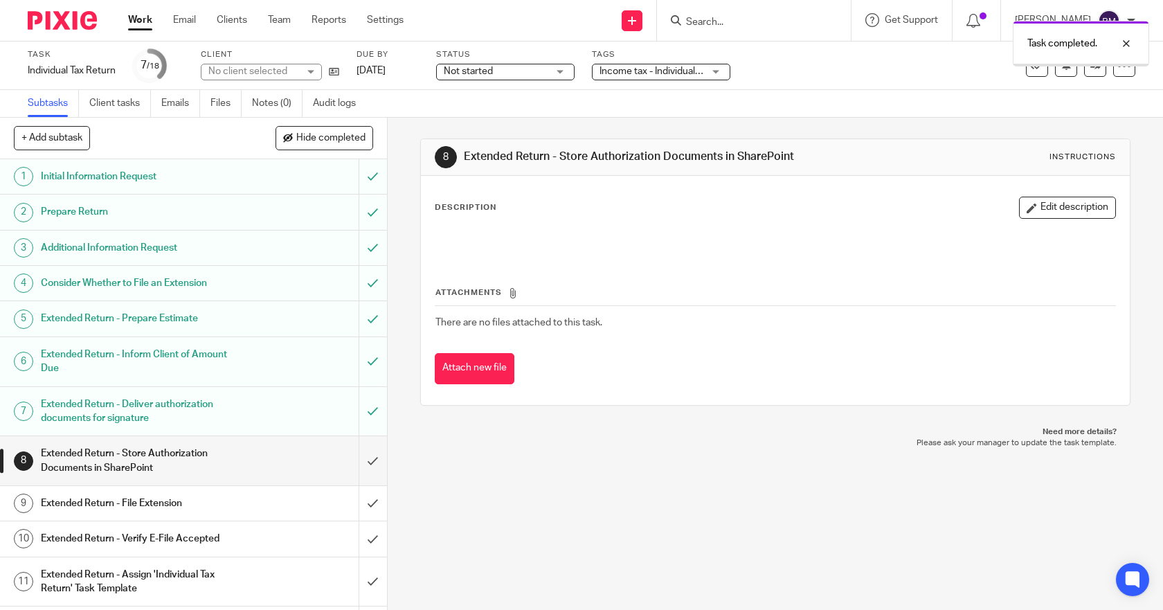
click at [357, 464] on input "submit" at bounding box center [193, 460] width 387 height 49
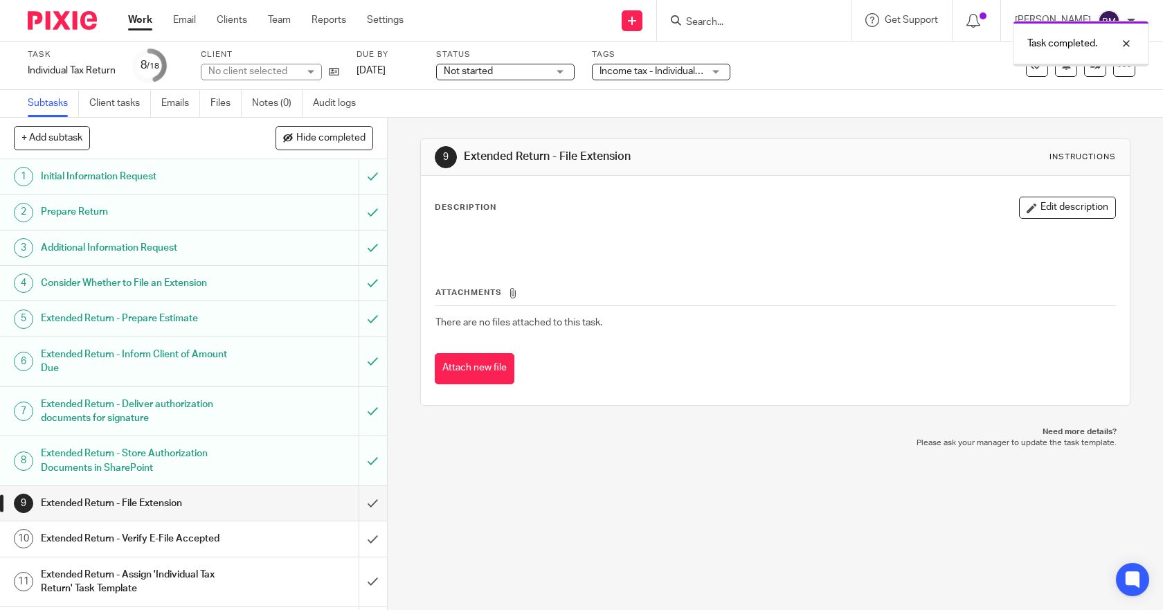
click at [354, 507] on input "submit" at bounding box center [193, 503] width 387 height 35
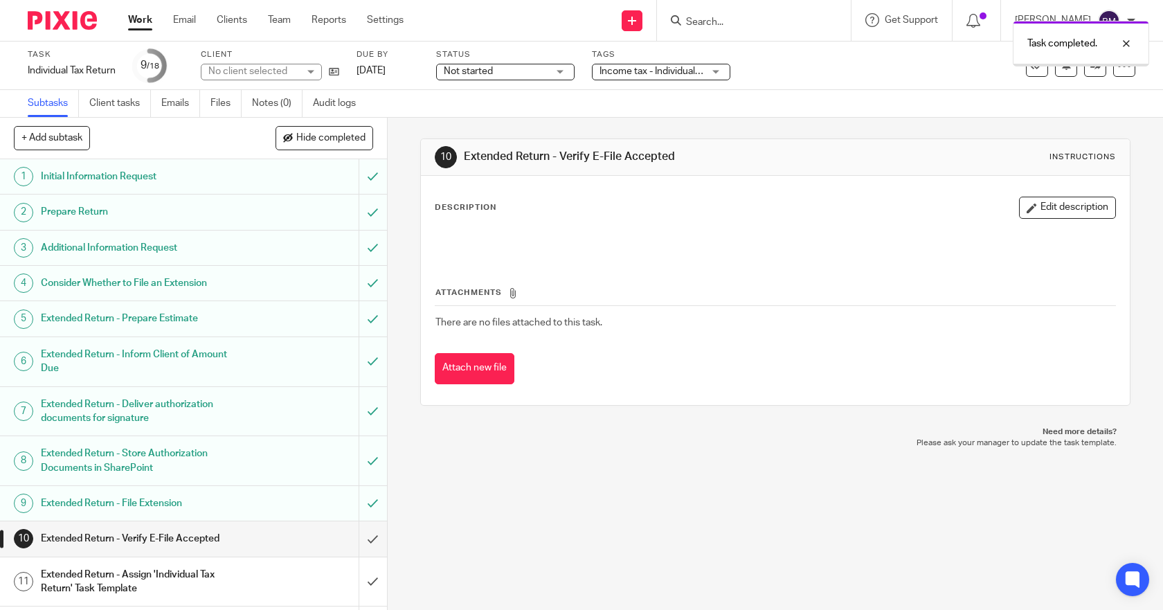
click at [356, 540] on input "submit" at bounding box center [193, 538] width 387 height 35
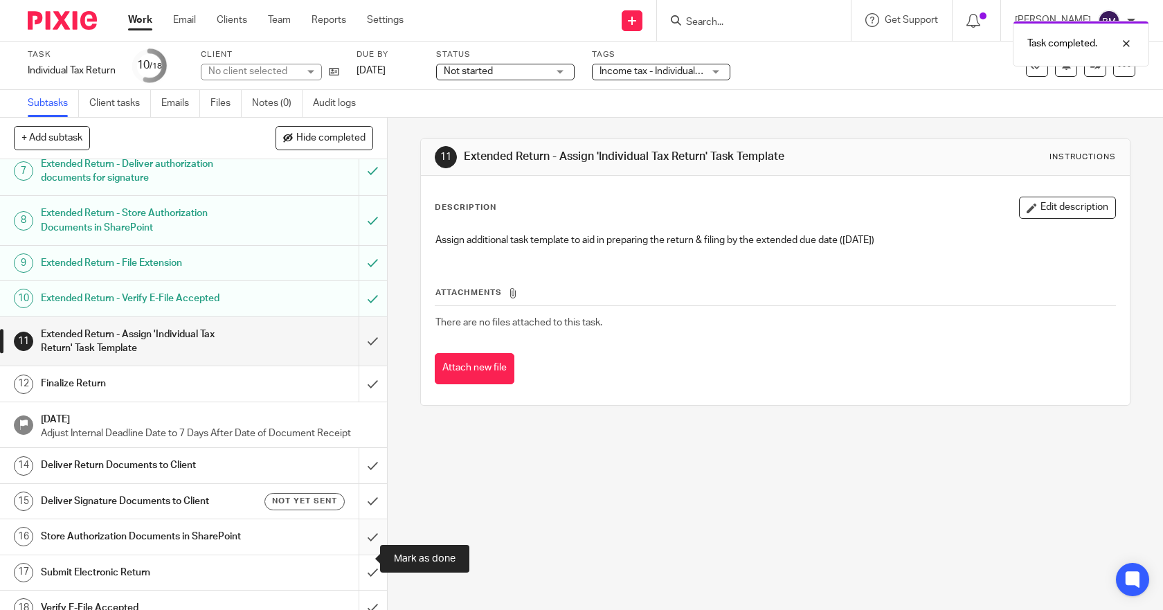
scroll to position [271, 0]
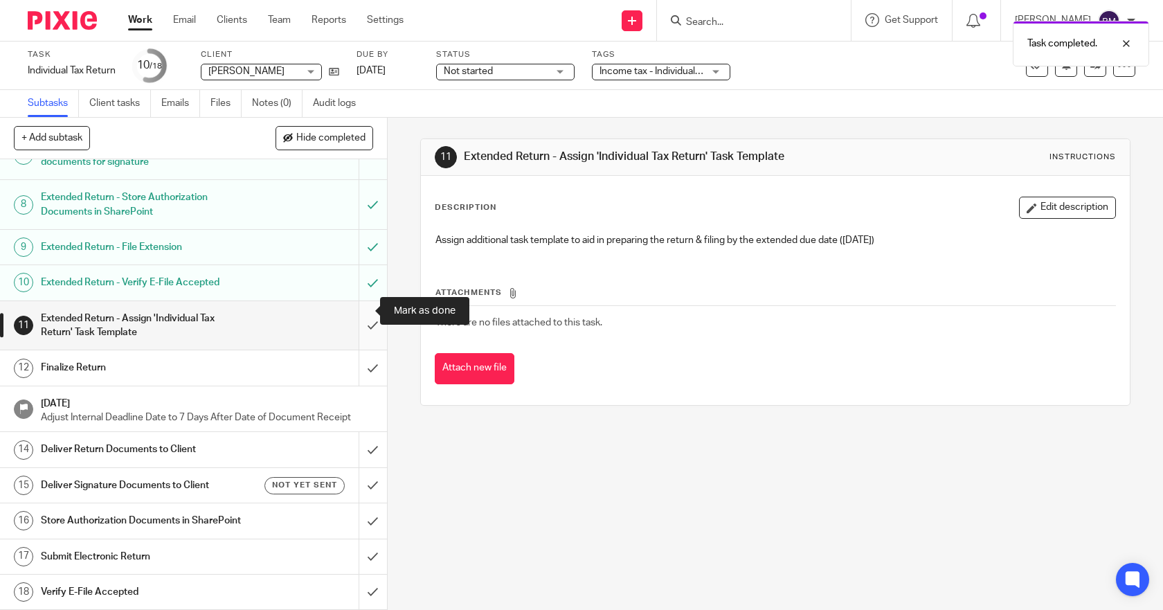
click at [358, 314] on input "submit" at bounding box center [193, 325] width 387 height 49
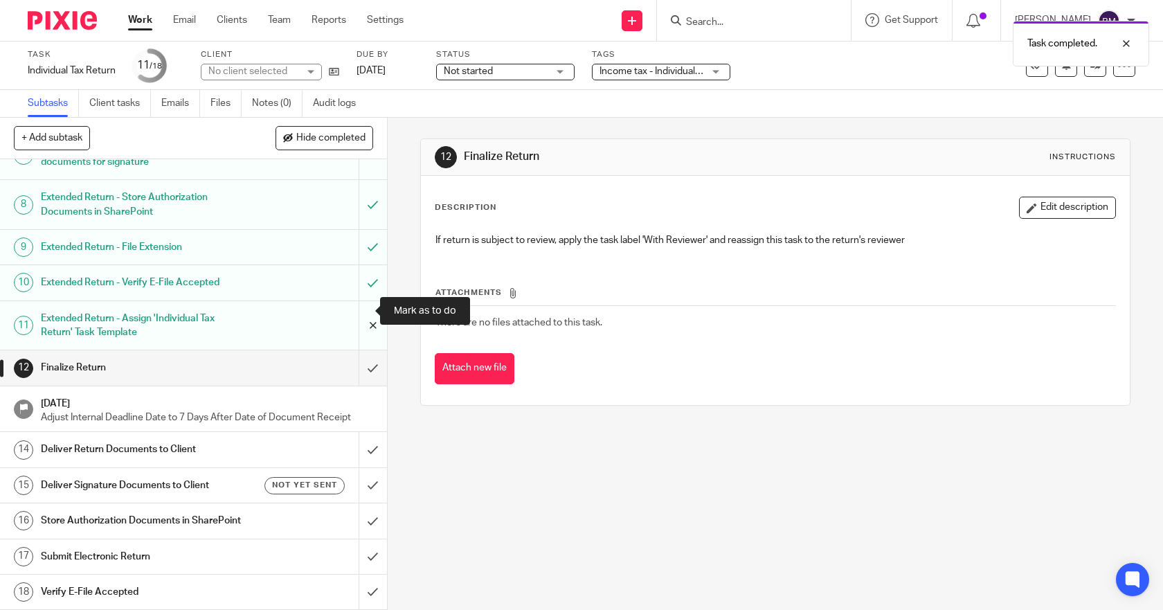
scroll to position [271, 0]
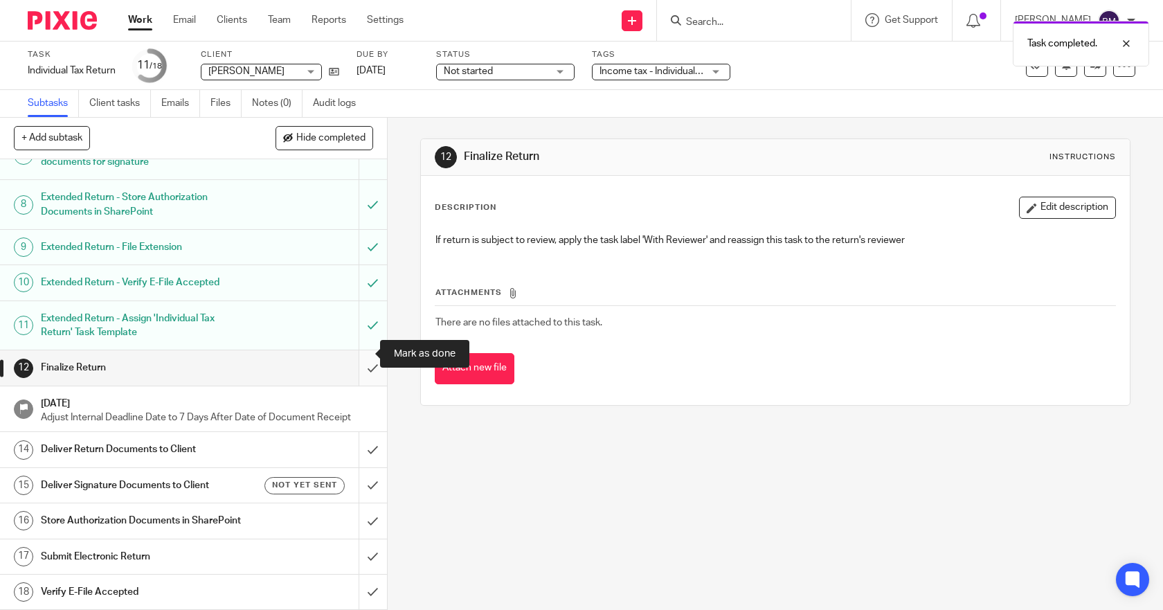
click at [357, 353] on input "submit" at bounding box center [193, 367] width 387 height 35
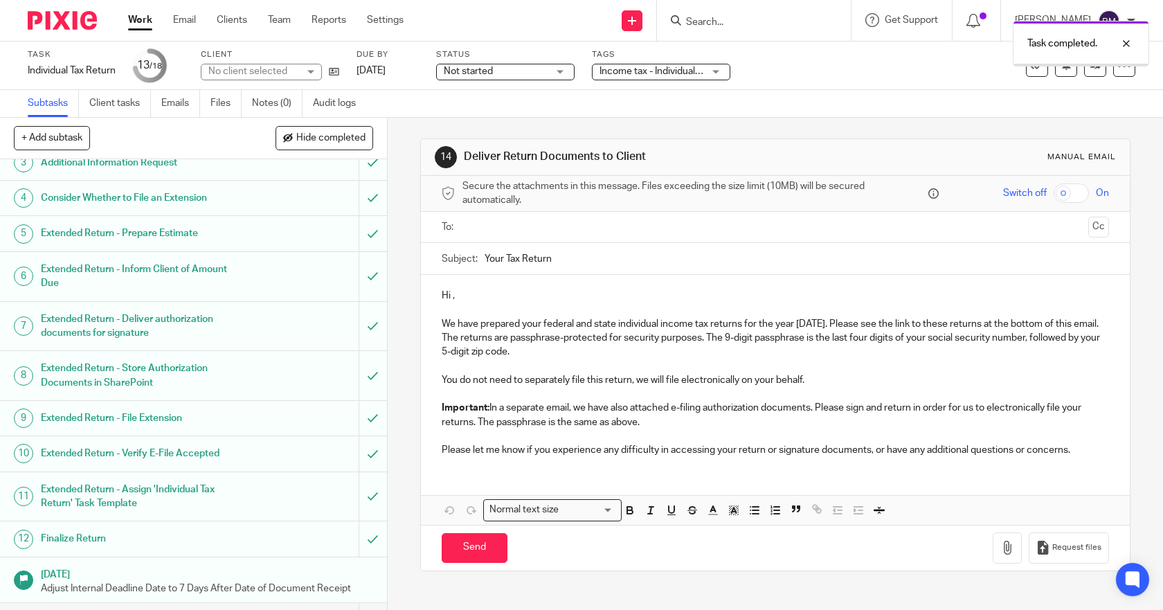
scroll to position [271, 0]
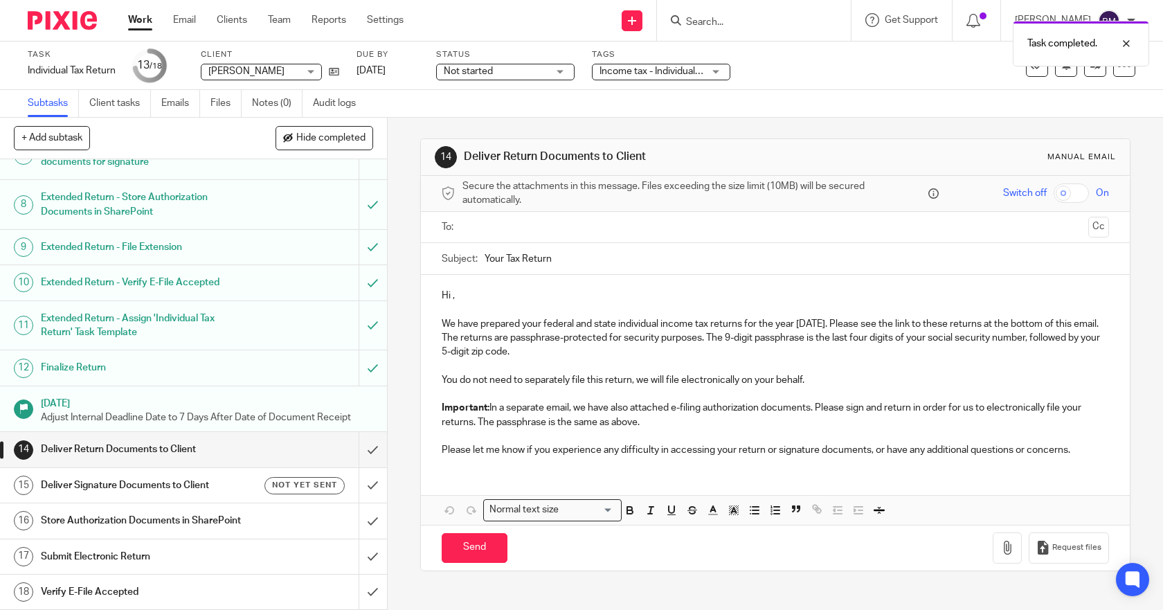
click at [168, 439] on h1 "Deliver Return Documents to Client" at bounding box center [142, 449] width 203 height 21
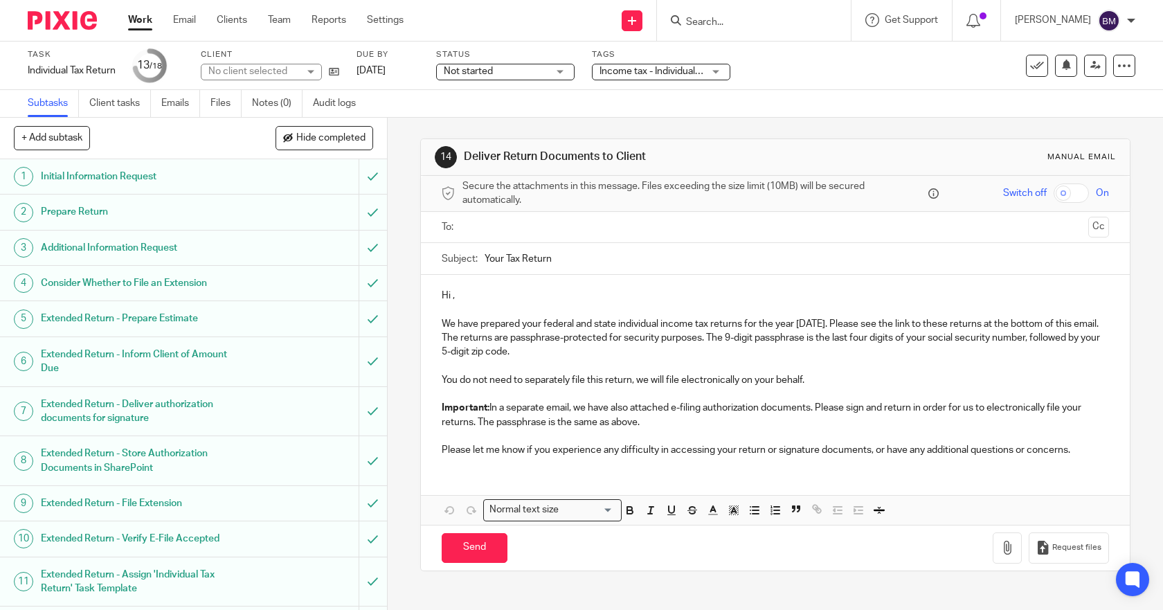
click at [476, 226] on input "text" at bounding box center [774, 227] width 615 height 16
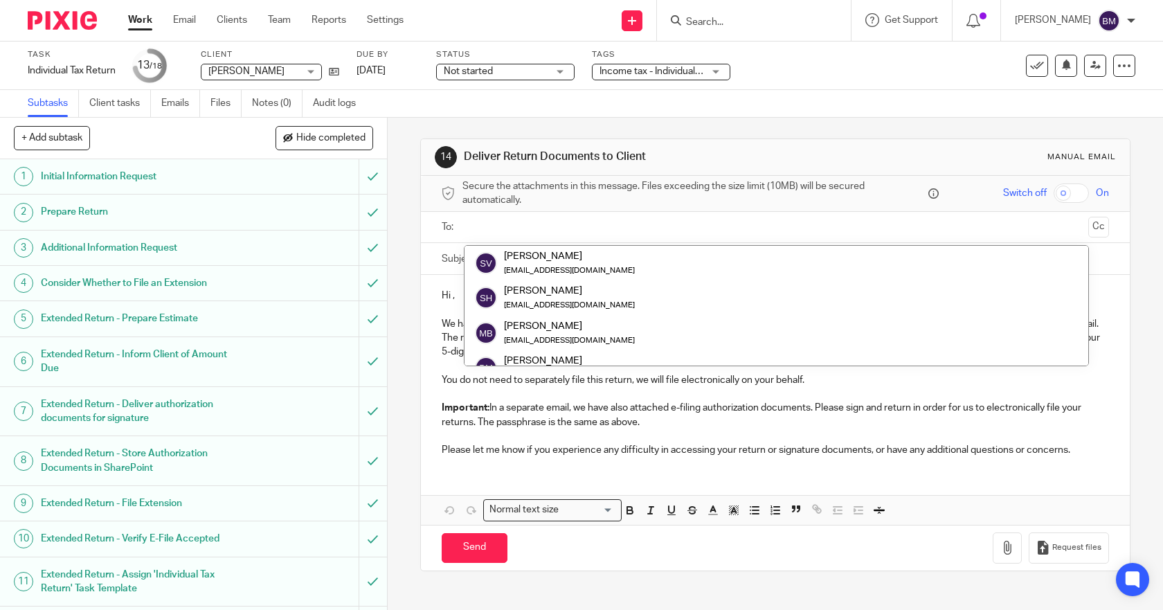
click at [477, 226] on input "text" at bounding box center [774, 227] width 615 height 16
click at [653, 223] on input "text" at bounding box center [774, 227] width 615 height 16
click at [153, 147] on div "+ Add subtask Hide completed Cancel + Add" at bounding box center [193, 139] width 387 height 42
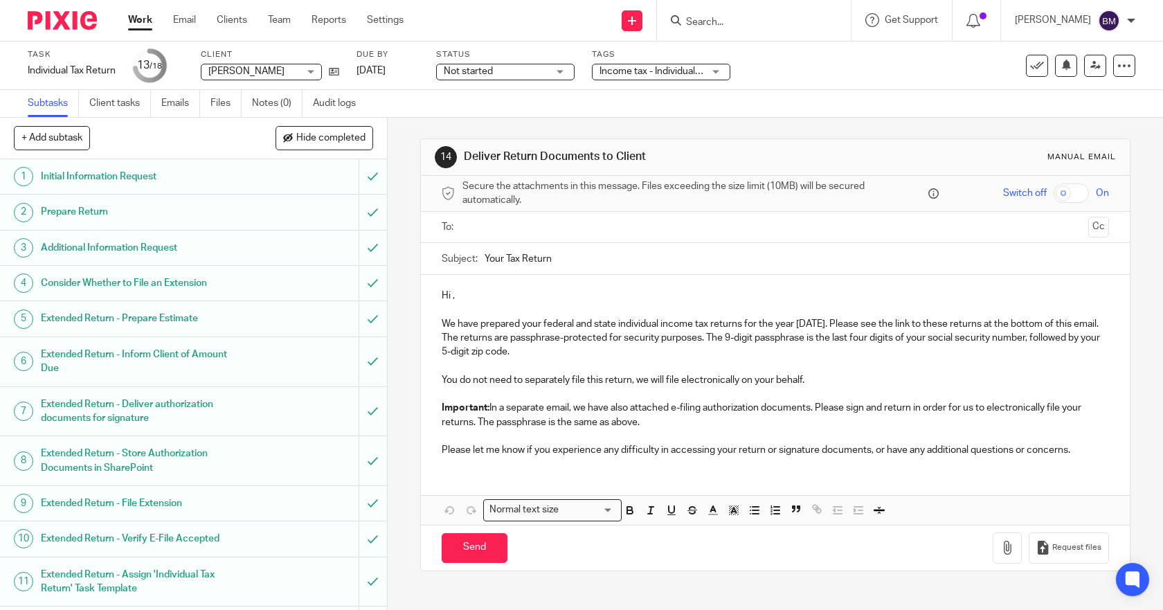
click at [762, 19] on input "Search" at bounding box center [747, 23] width 125 height 12
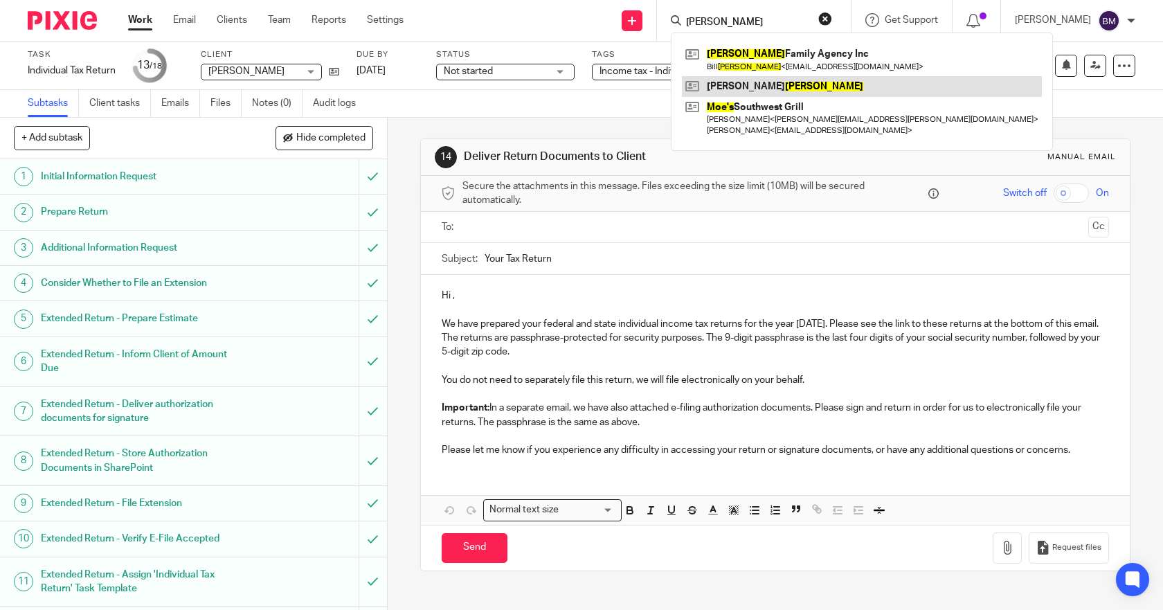
type input "moses"
click at [774, 82] on link at bounding box center [862, 86] width 360 height 21
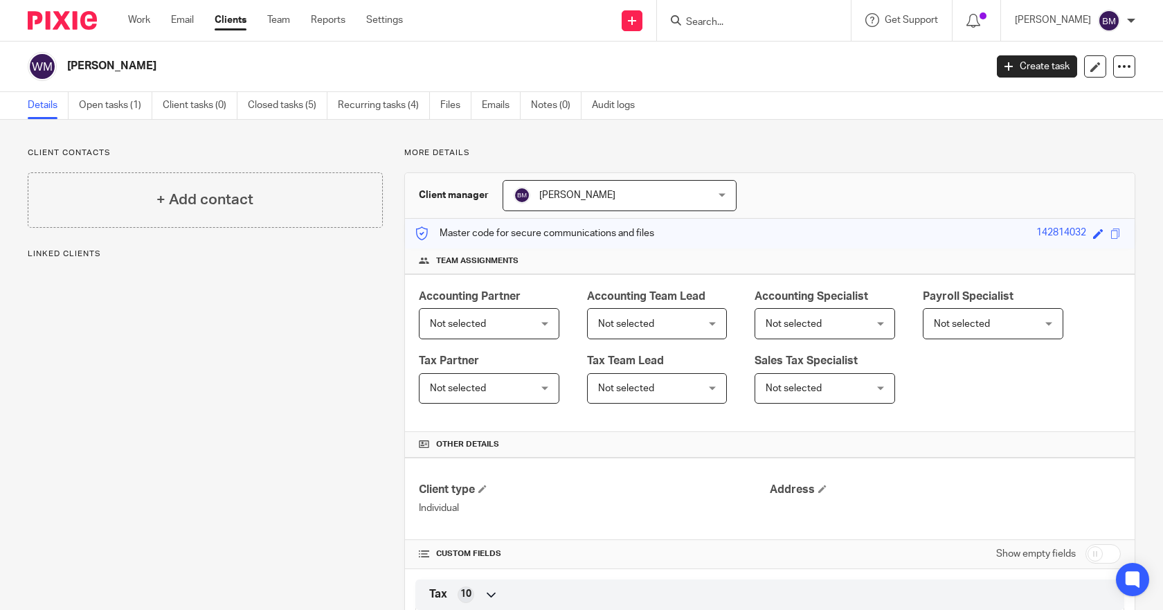
click at [180, 200] on h4 "+ Add contact" at bounding box center [204, 199] width 97 height 21
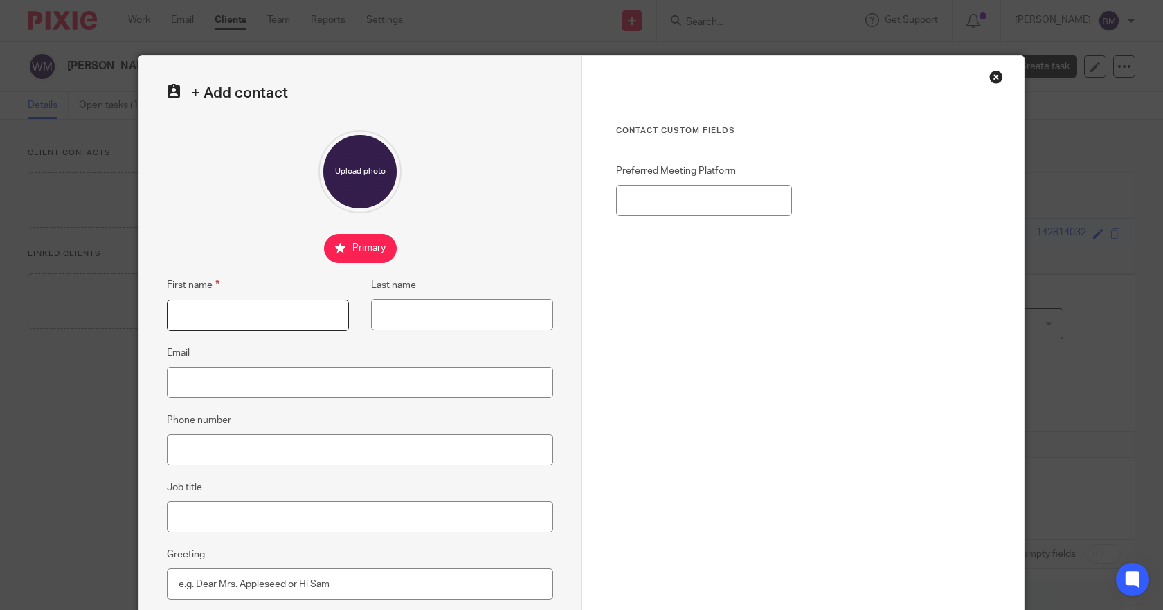
click at [218, 300] on input "First name" at bounding box center [258, 315] width 182 height 31
type input "Bill"
type input "[PERSON_NAME]"
click at [195, 386] on input "Email" at bounding box center [360, 382] width 386 height 31
paste input "William Moses <WMoses626@outlook.com>"
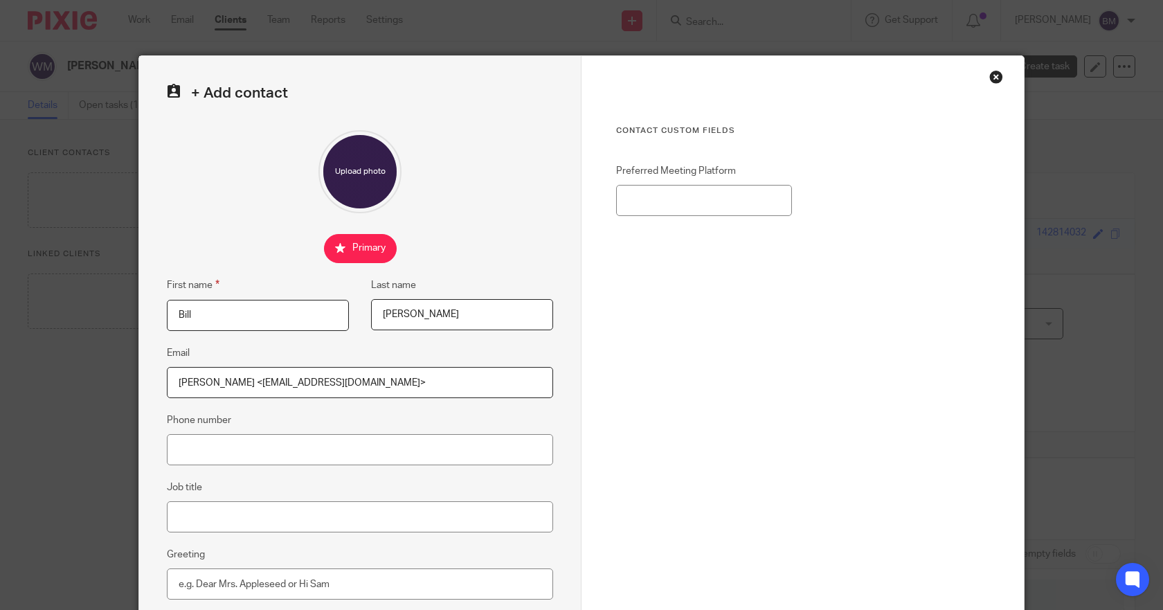
drag, startPoint x: 246, startPoint y: 381, endPoint x: 108, endPoint y: 386, distance: 137.8
click at [109, 386] on div "+ Add contact First name Bill Last name Moses Email William Moses <WMoses626@ou…" at bounding box center [581, 305] width 1163 height 610
type input "WMoses626@outlook.com"
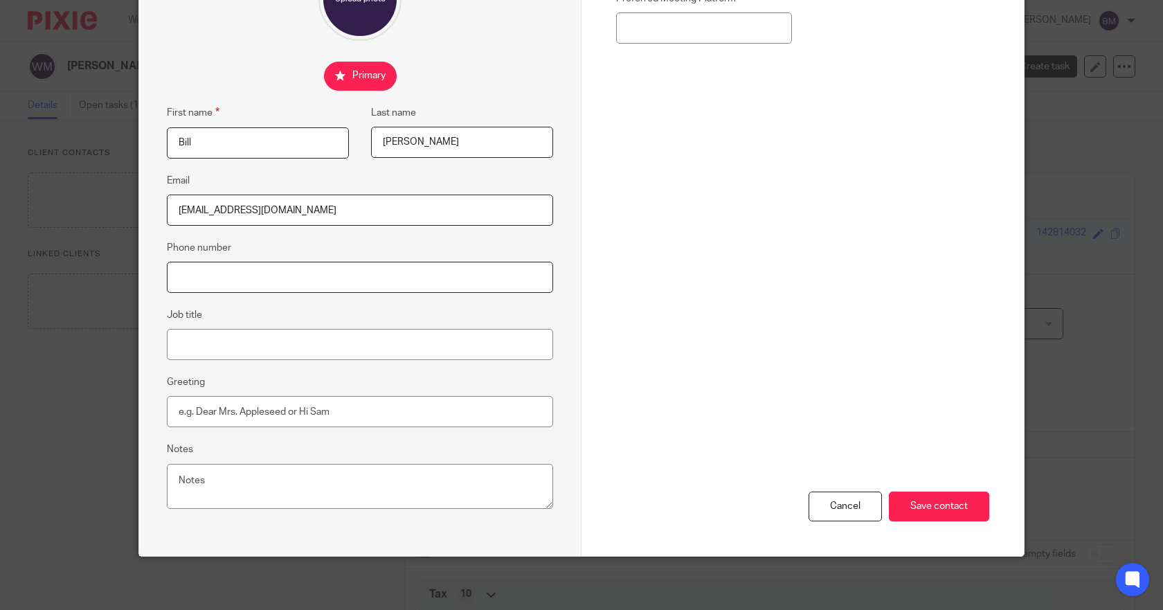
scroll to position [174, 0]
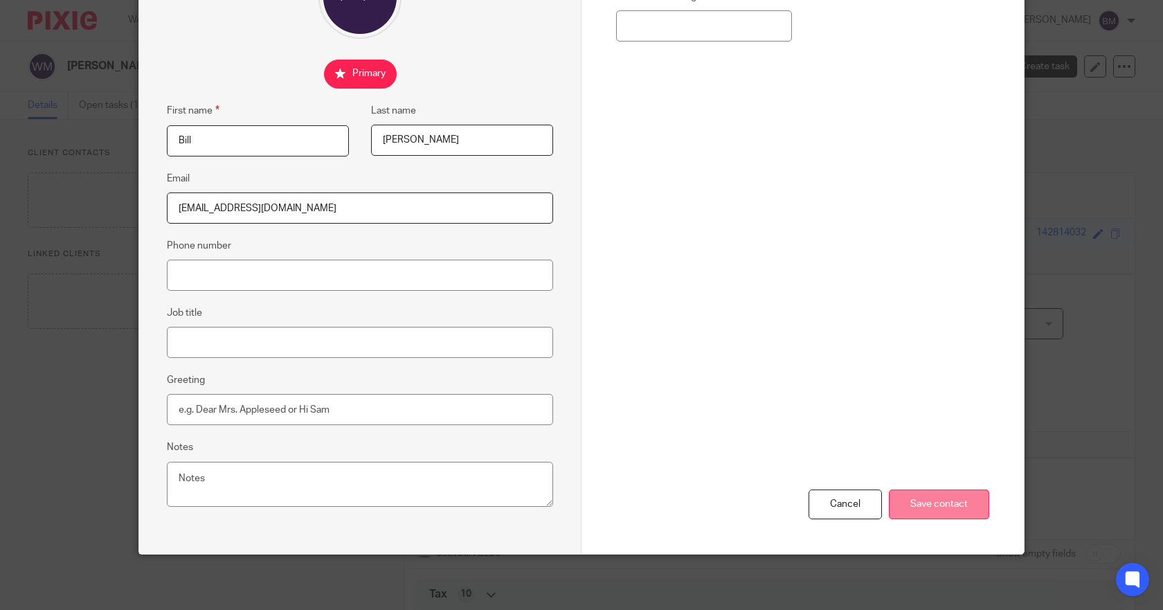
click at [923, 503] on input "Save contact" at bounding box center [939, 504] width 100 height 30
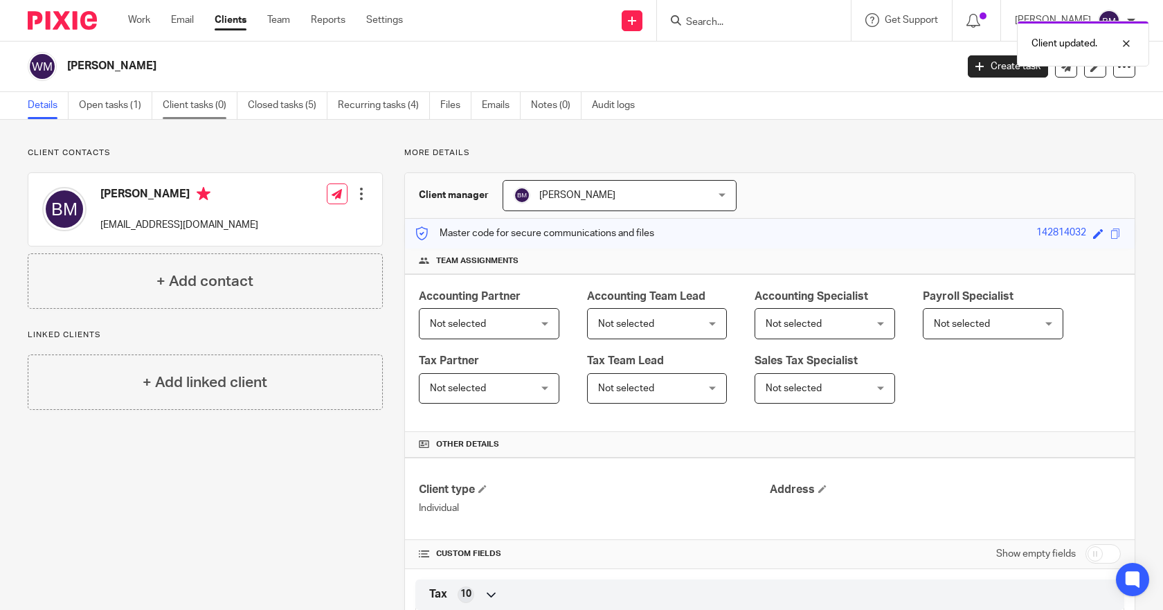
drag, startPoint x: 112, startPoint y: 105, endPoint x: 229, endPoint y: 114, distance: 117.3
click at [112, 105] on link "Open tasks (1)" at bounding box center [115, 105] width 73 height 27
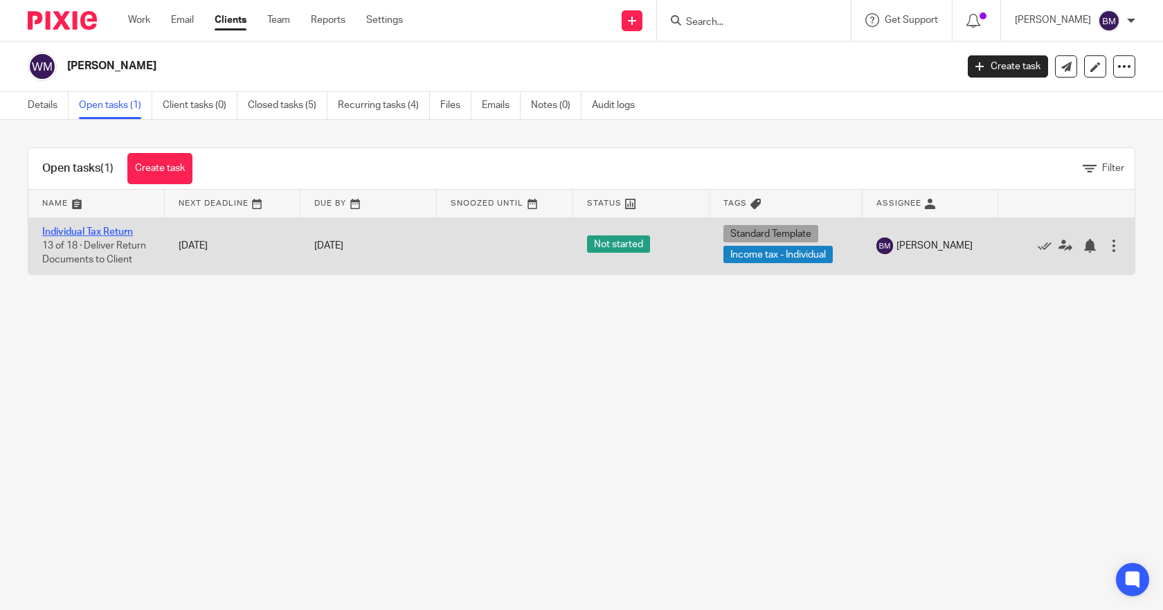
click at [87, 231] on link "Individual Tax Return" at bounding box center [87, 232] width 91 height 10
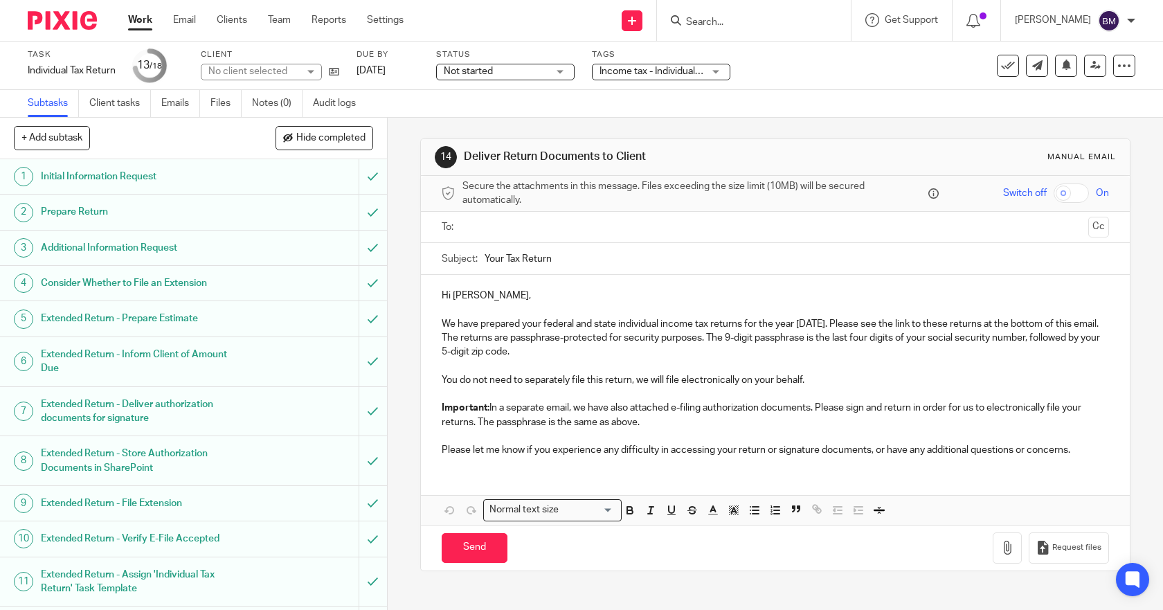
scroll to position [271, 0]
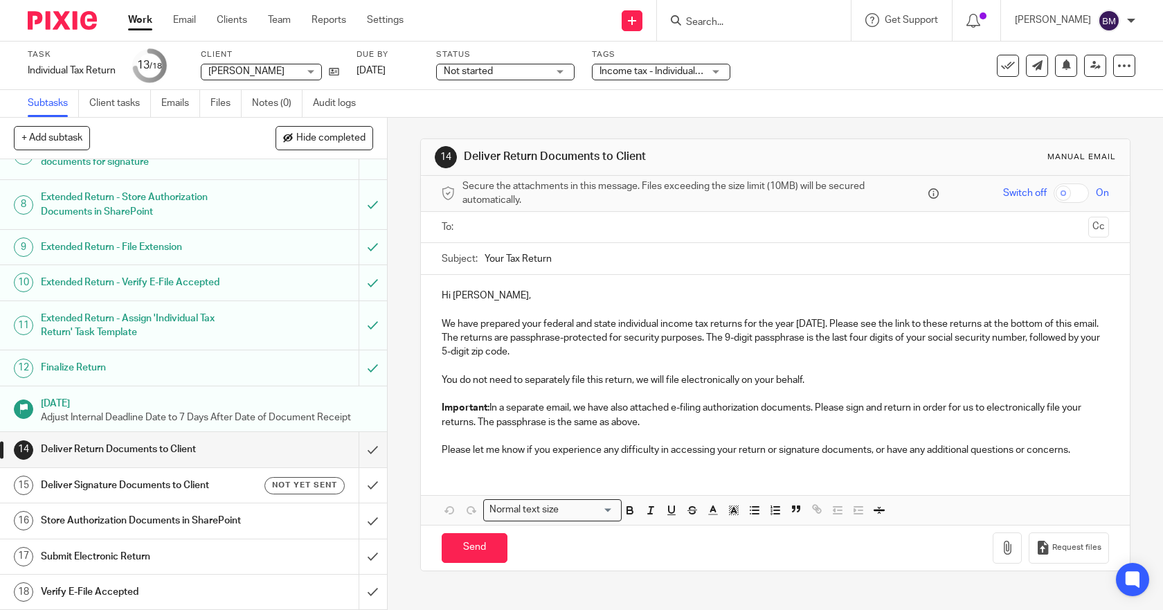
click at [159, 439] on h1 "Deliver Return Documents to Client" at bounding box center [142, 449] width 203 height 21
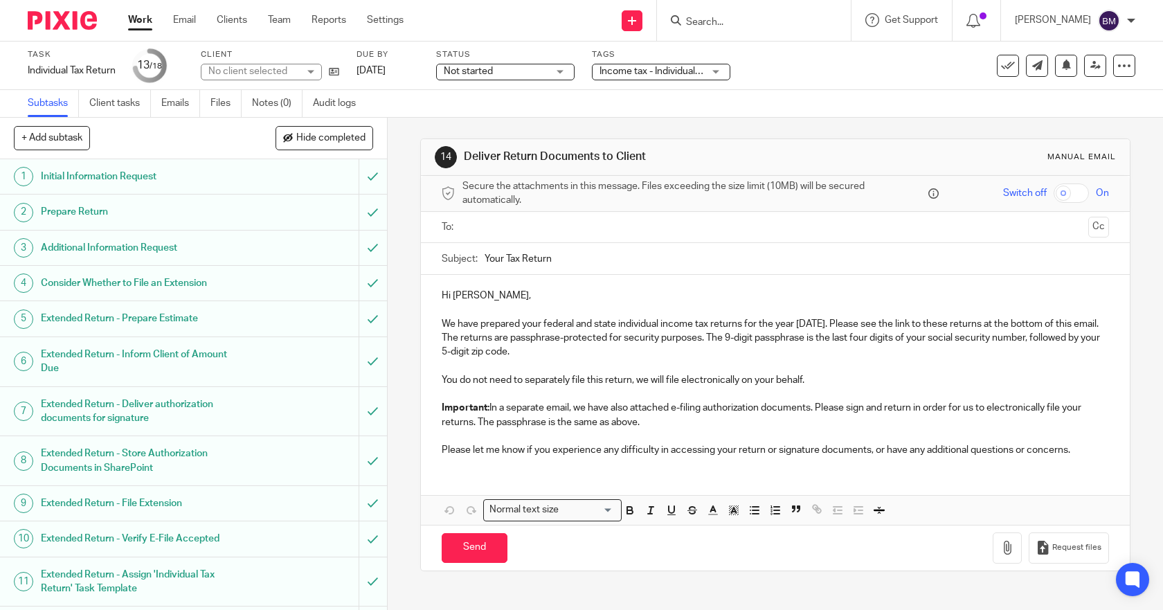
click at [481, 227] on input "text" at bounding box center [774, 227] width 615 height 16
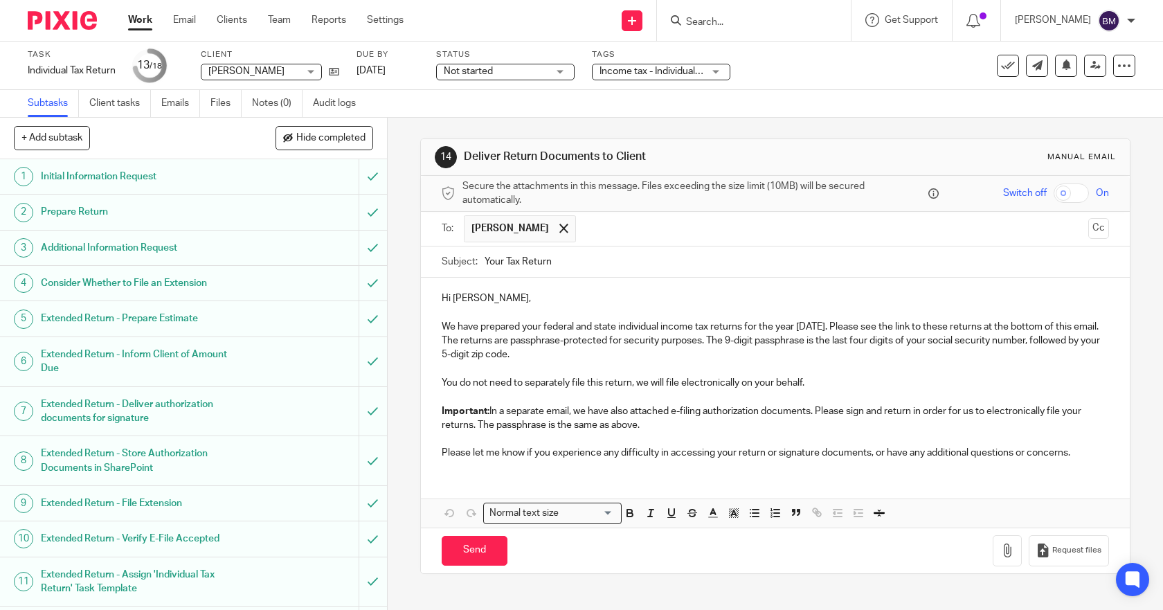
click at [1053, 196] on input "checkbox" at bounding box center [1070, 192] width 35 height 19
click at [1000, 553] on icon "button" at bounding box center [1007, 550] width 14 height 14
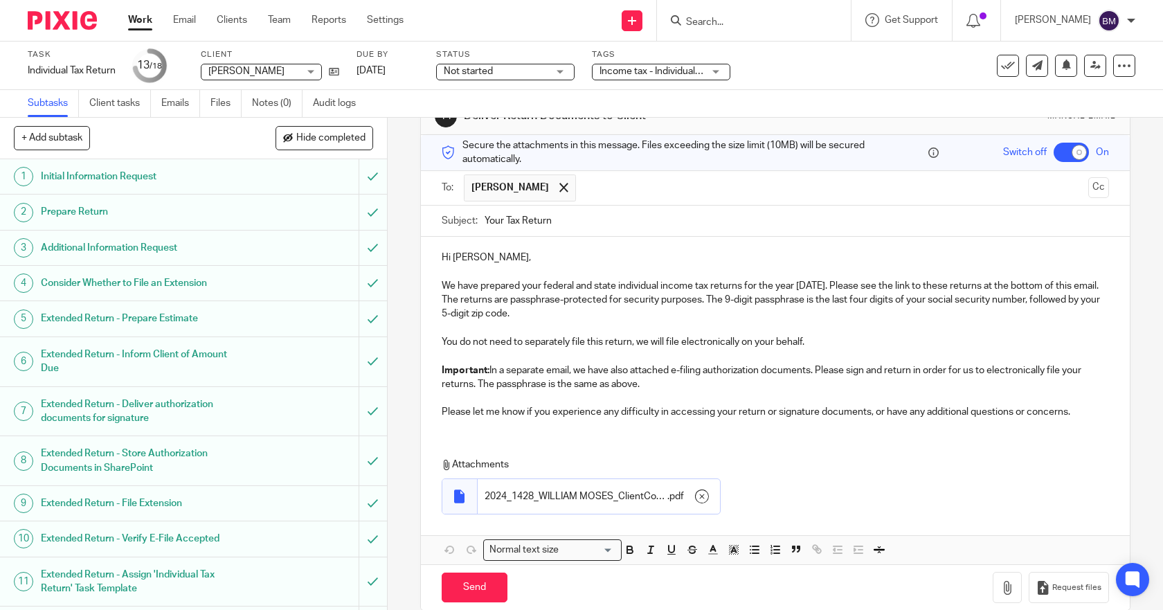
scroll to position [63, 0]
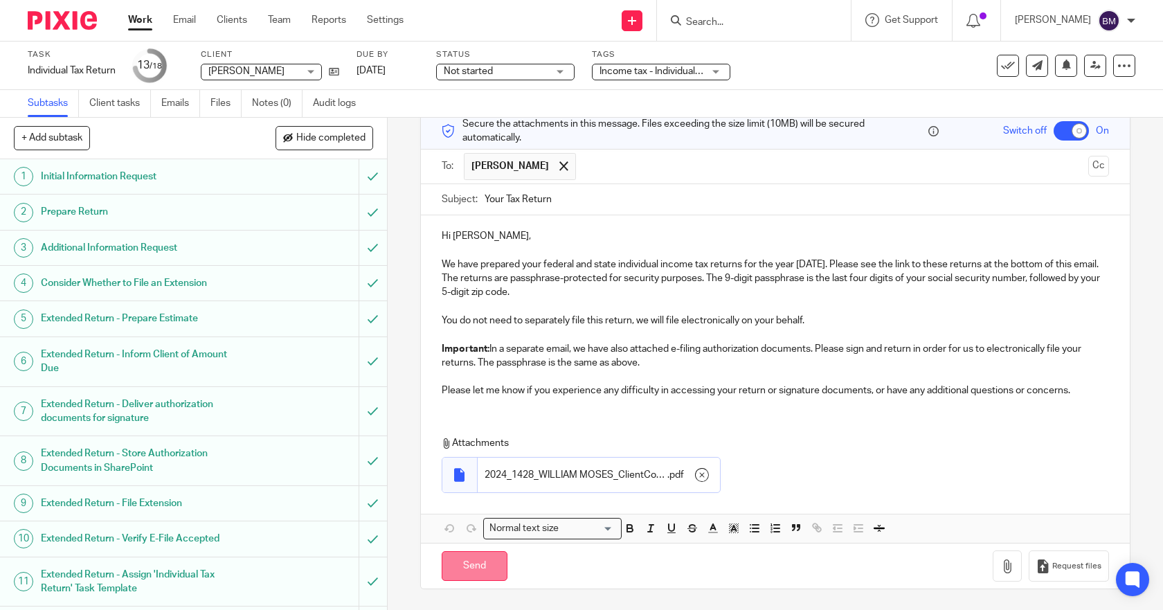
click at [471, 561] on input "Send" at bounding box center [475, 566] width 66 height 30
checkbox input "false"
type input "Sent"
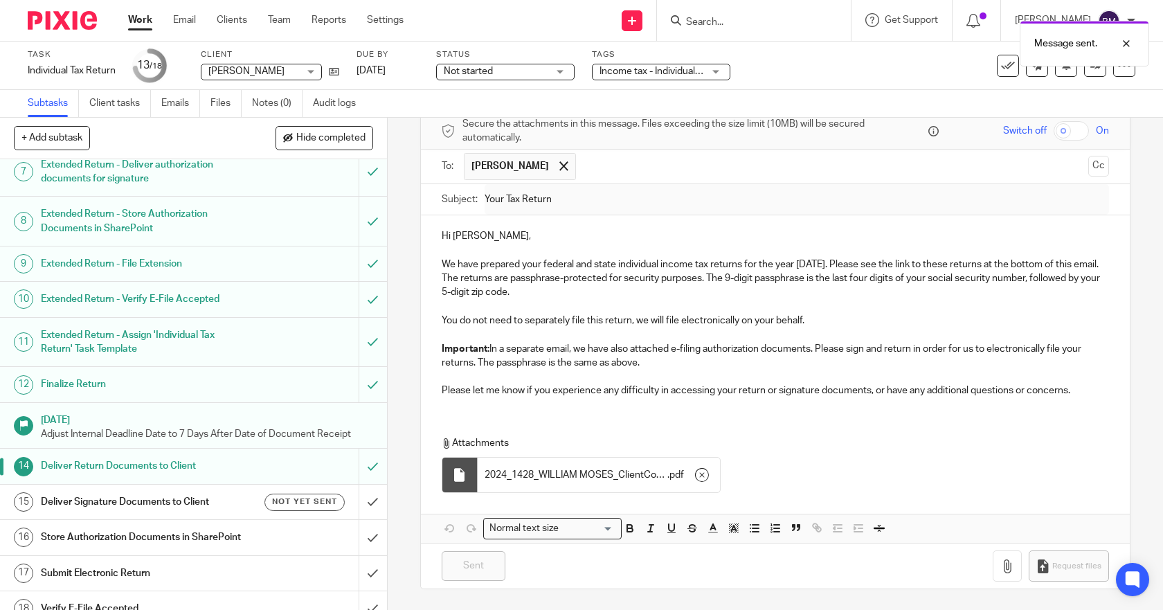
scroll to position [271, 0]
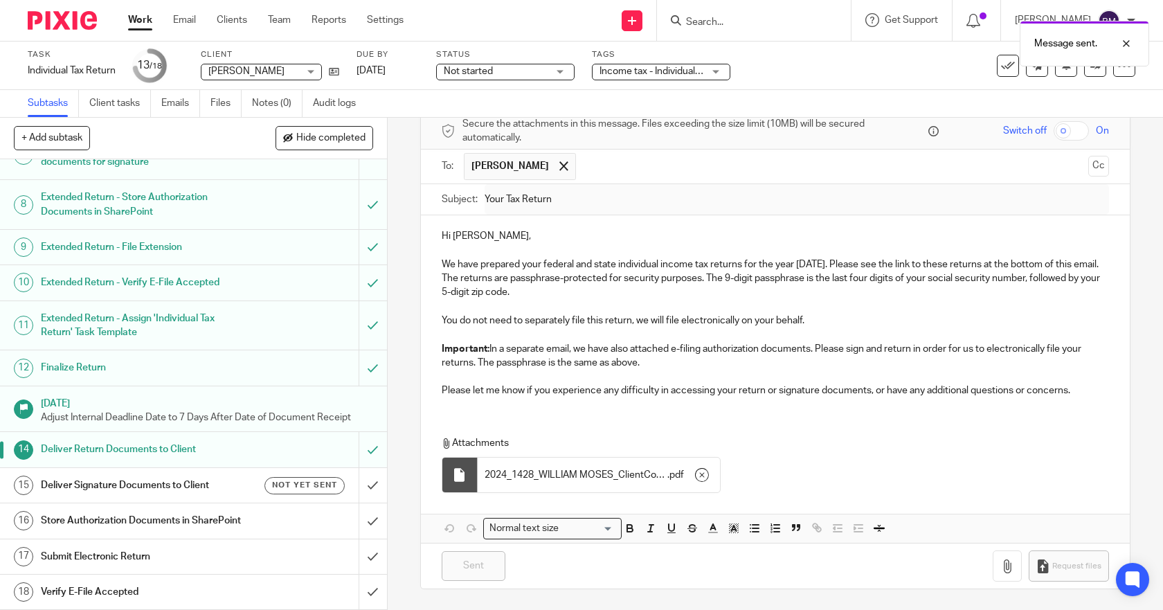
click at [109, 475] on h1 "Deliver Signature Documents to Client" at bounding box center [142, 485] width 203 height 21
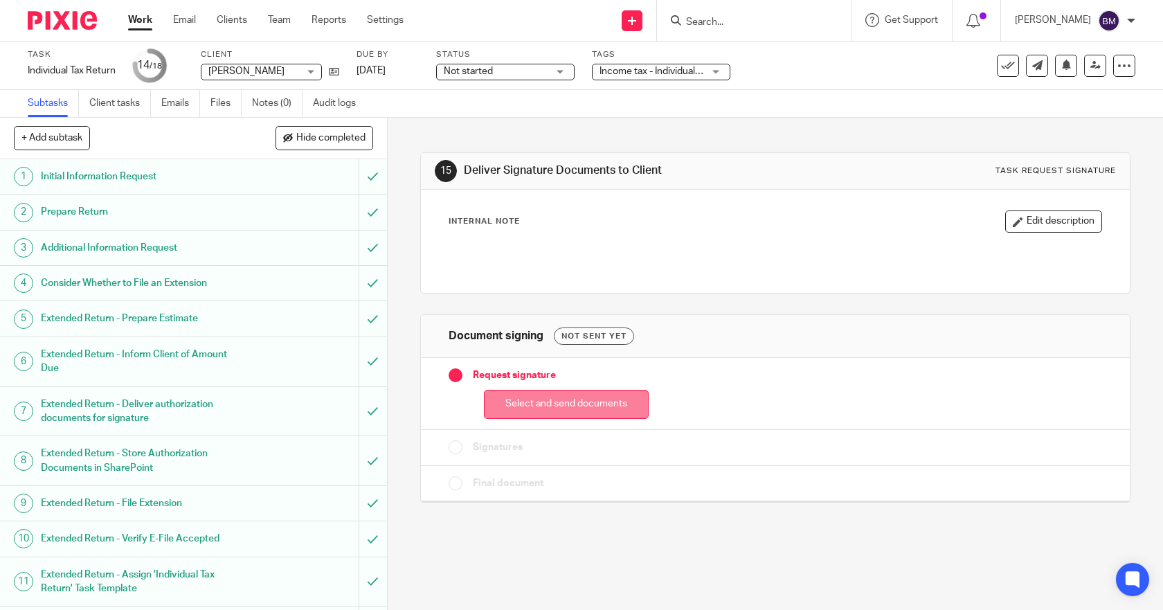
click at [533, 411] on button "Select and send documents" at bounding box center [566, 405] width 165 height 30
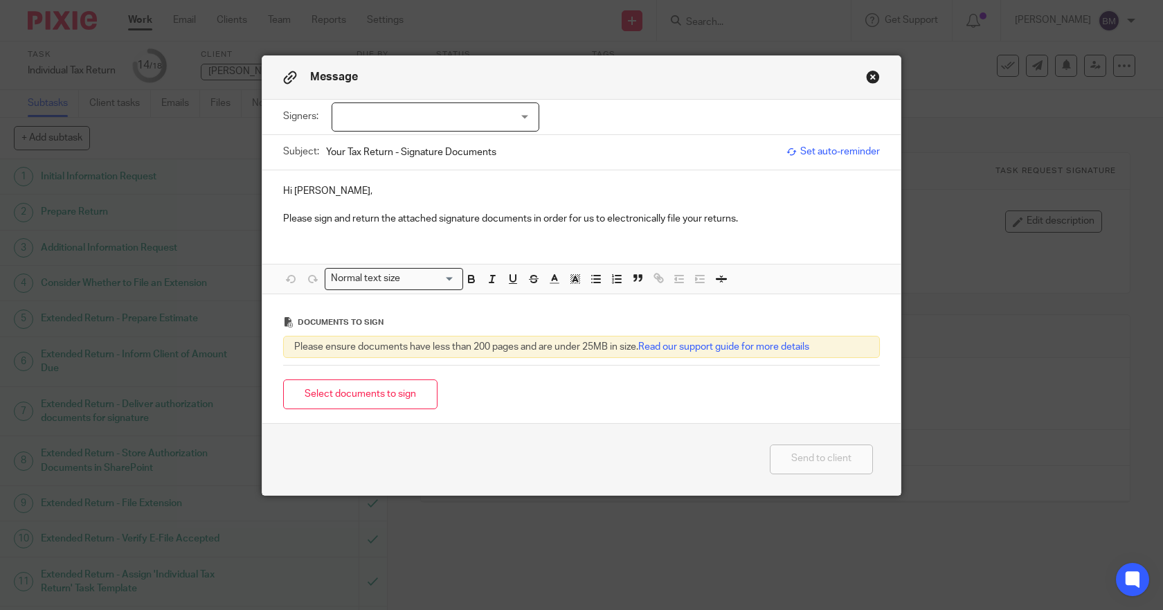
click at [368, 108] on div at bounding box center [436, 116] width 208 height 29
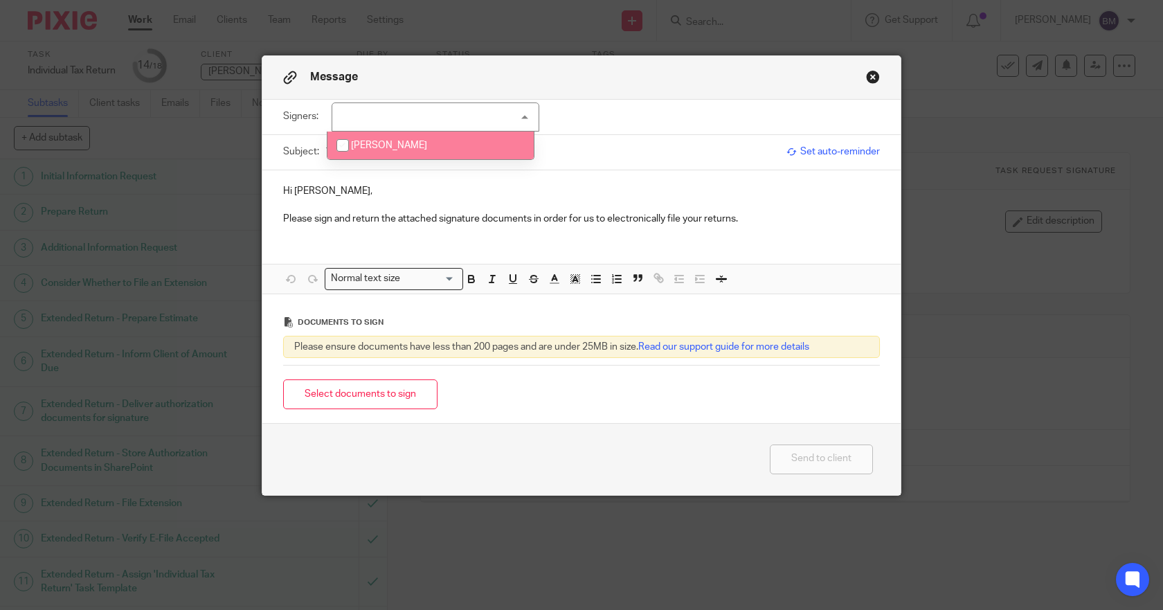
click at [340, 143] on input "checkbox" at bounding box center [342, 145] width 26 height 26
checkbox input "true"
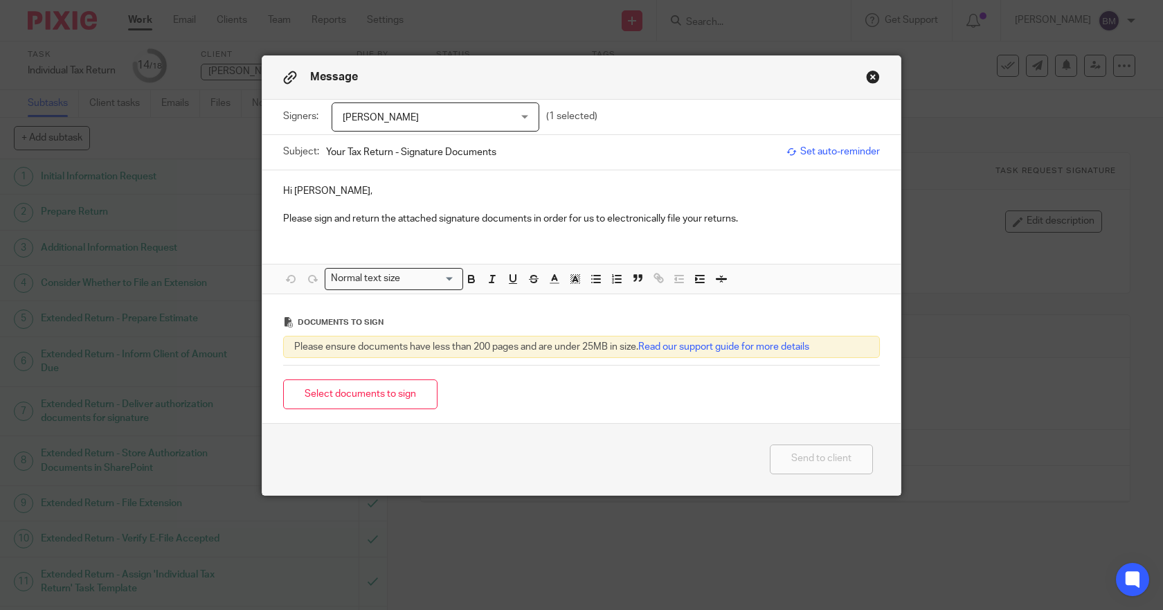
click at [448, 177] on div "Hi Bill, Please sign and return the attached signature documents in order for u…" at bounding box center [581, 203] width 638 height 66
click at [370, 395] on button "Select documents to sign" at bounding box center [360, 394] width 154 height 30
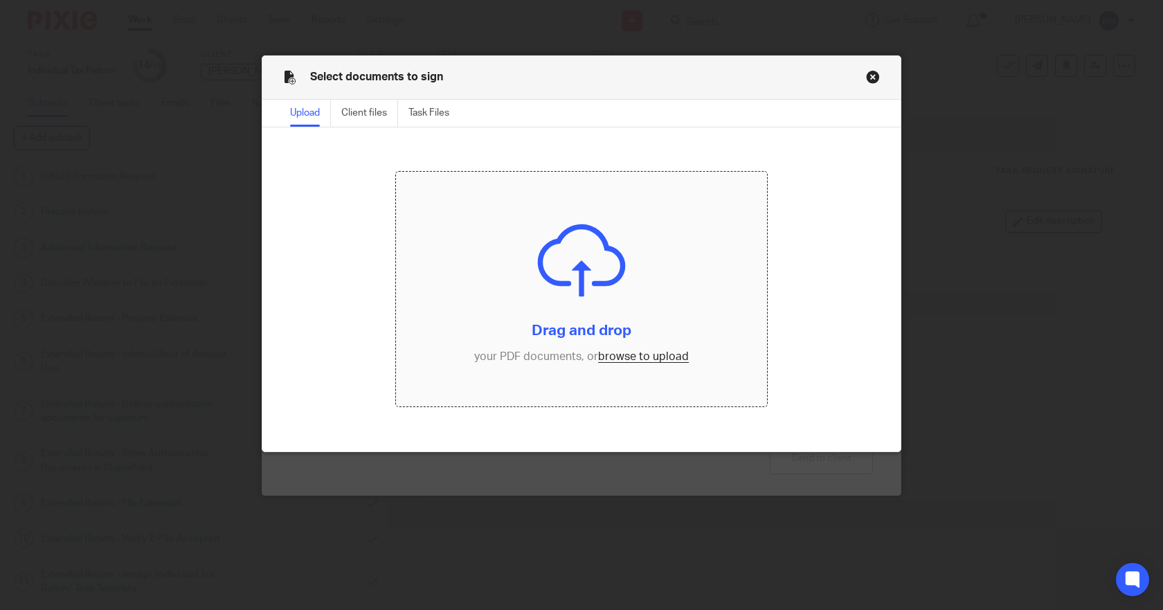
click at [606, 353] on input "file" at bounding box center [581, 289] width 371 height 234
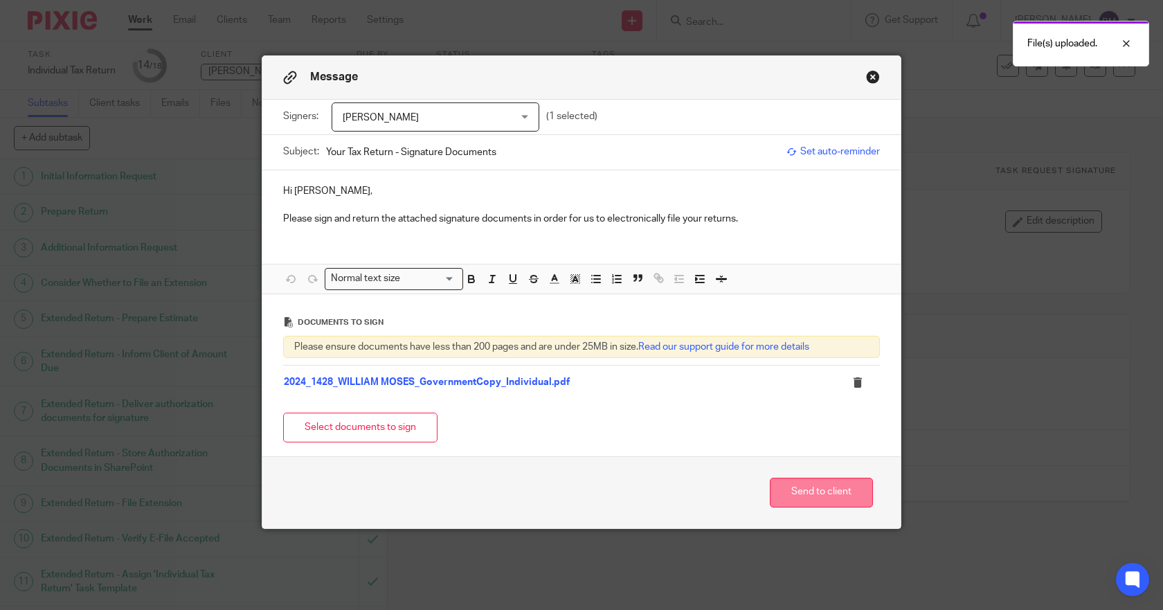
click at [789, 486] on button "Send to client" at bounding box center [821, 493] width 103 height 30
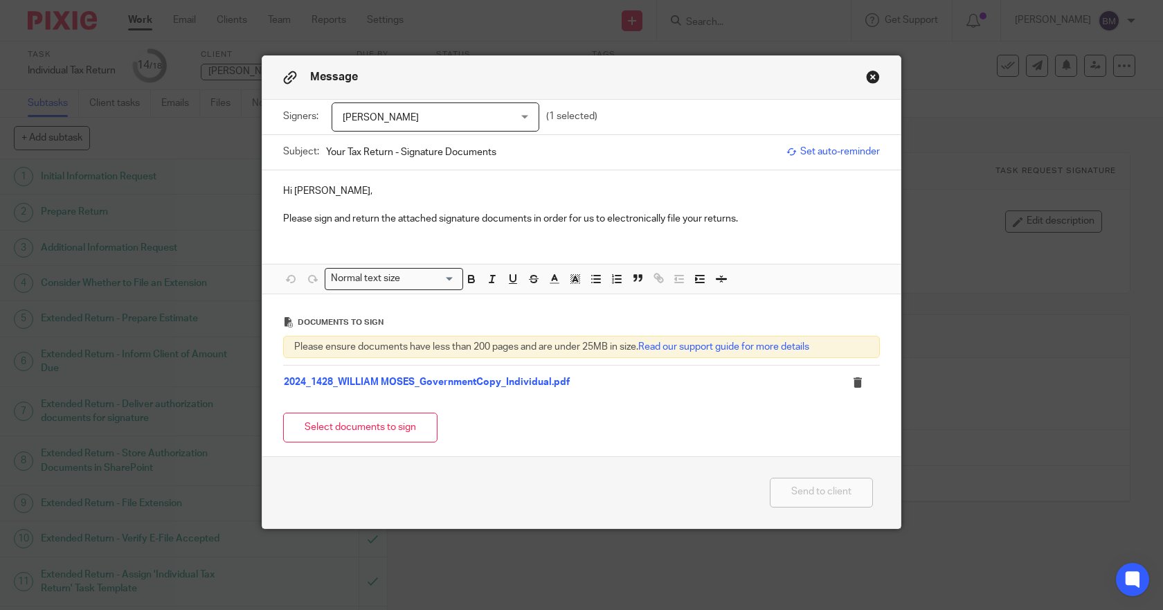
click at [517, 114] on div "Bill Moses" at bounding box center [436, 116] width 208 height 29
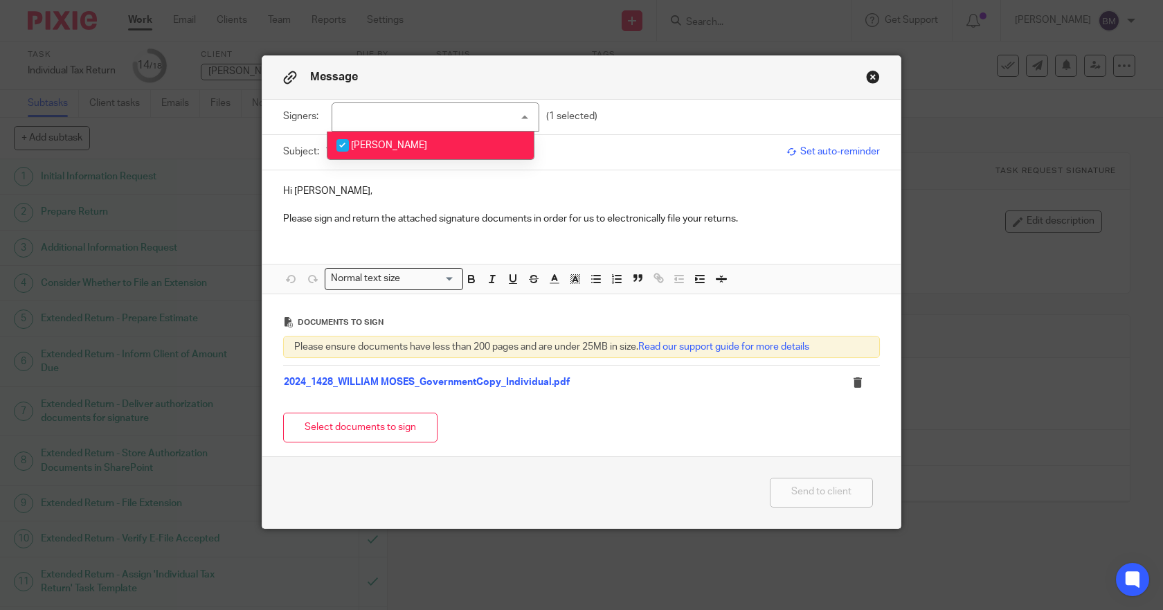
click at [517, 114] on div "Bill Moses" at bounding box center [436, 116] width 208 height 29
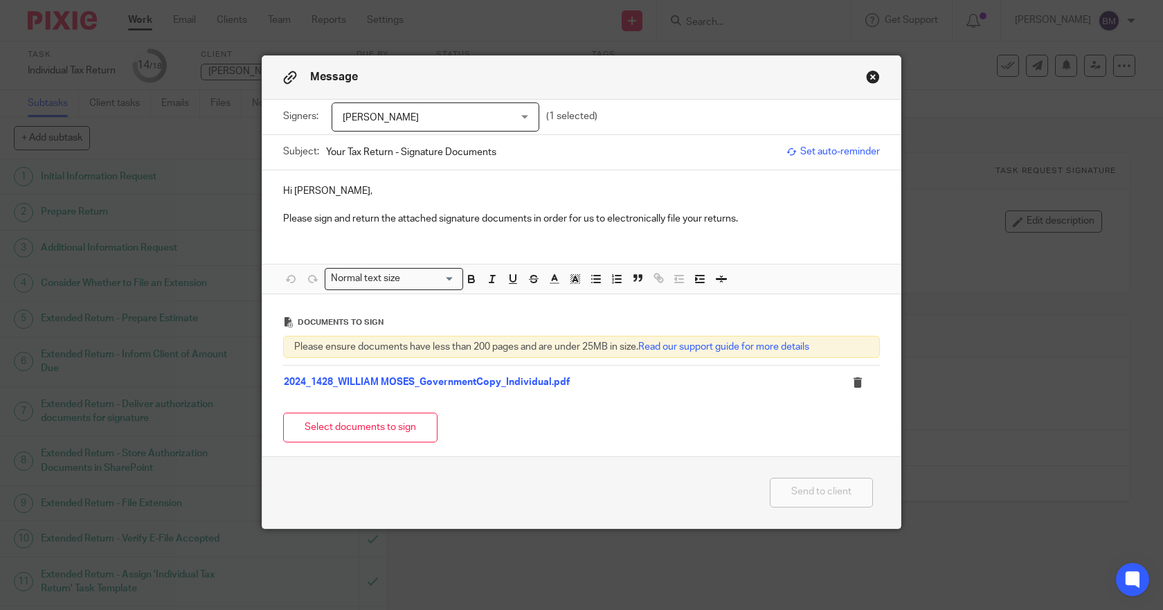
click at [400, 196] on p "Hi Bill," at bounding box center [581, 191] width 597 height 14
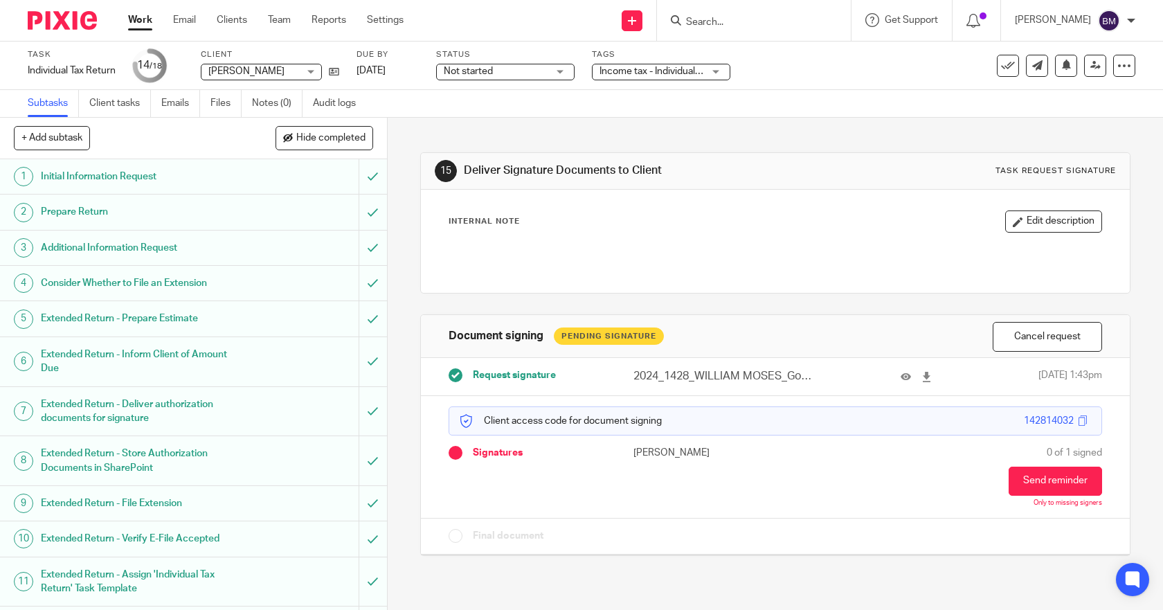
click at [1133, 19] on div at bounding box center [1131, 21] width 8 height 8
click at [1069, 94] on span "Logout" at bounding box center [1071, 96] width 31 height 10
